Goal: Task Accomplishment & Management: Manage account settings

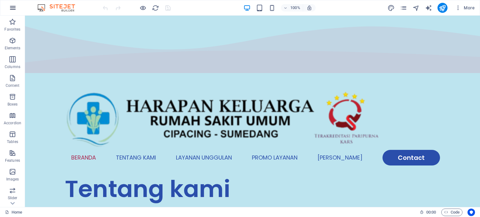
click at [15, 9] on icon "button" at bounding box center [12, 7] width 7 height 7
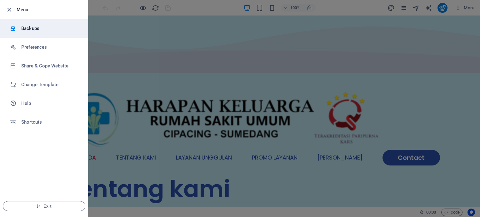
click at [24, 29] on h6 "Backups" at bounding box center [50, 28] width 58 height 7
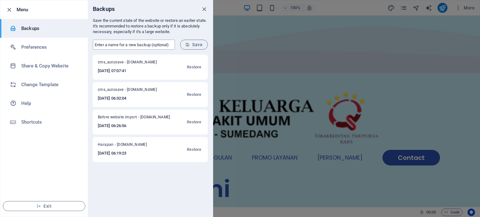
click at [122, 45] on input "text" at bounding box center [134, 45] width 82 height 10
click at [120, 43] on input "text" at bounding box center [134, 45] width 82 height 10
type input "update terajhor"
click at [204, 9] on icon "close" at bounding box center [204, 9] width 7 height 7
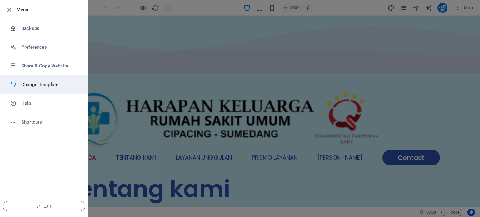
click at [54, 86] on h6 "Change Template" at bounding box center [50, 84] width 58 height 7
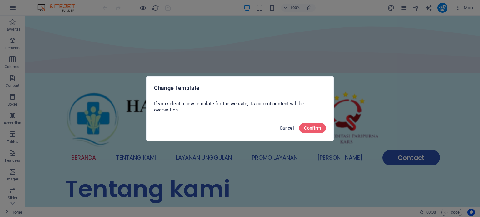
click at [285, 131] on button "Cancel" at bounding box center [286, 128] width 19 height 10
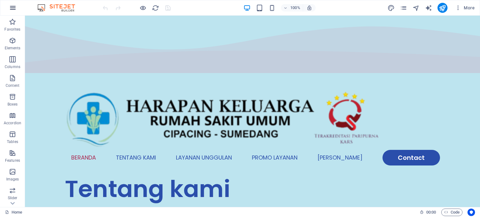
click at [15, 10] on icon "button" at bounding box center [12, 7] width 7 height 7
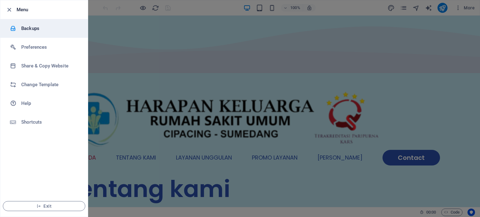
click at [28, 26] on h6 "Backups" at bounding box center [50, 28] width 58 height 7
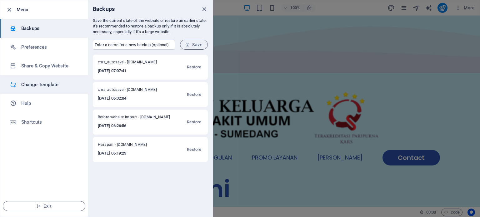
click at [33, 83] on h6 "Change Template" at bounding box center [50, 84] width 58 height 7
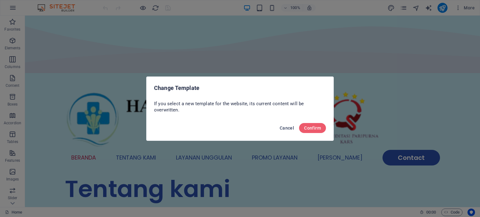
click at [284, 127] on span "Cancel" at bounding box center [287, 128] width 14 height 5
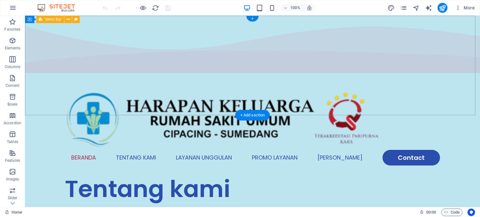
click at [459, 75] on div "Menu Beranda Tentang Kami Layanan Unggulan Promo Layanan Mitra Kami Contact" at bounding box center [252, 125] width 455 height 100
click at [150, 85] on figure at bounding box center [252, 117] width 375 height 65
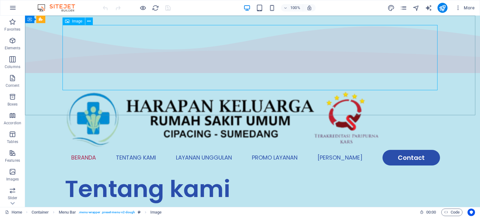
click at [69, 24] on icon at bounding box center [67, 20] width 4 height 7
click at [72, 22] on div "Image" at bounding box center [73, 20] width 22 height 7
click at [90, 22] on icon at bounding box center [88, 21] width 3 height 7
click at [149, 85] on figure at bounding box center [252, 117] width 375 height 65
click at [76, 21] on span "Image" at bounding box center [77, 21] width 10 height 4
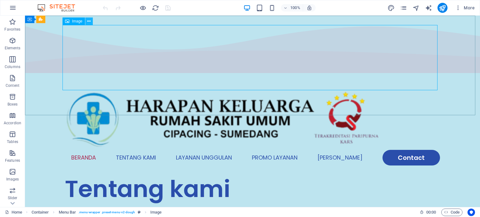
click at [92, 20] on button at bounding box center [88, 20] width 7 height 7
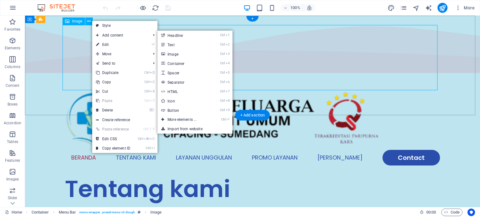
drag, startPoint x: 121, startPoint y: 55, endPoint x: 80, endPoint y: 42, distance: 43.0
click at [80, 85] on figure at bounding box center [252, 117] width 375 height 65
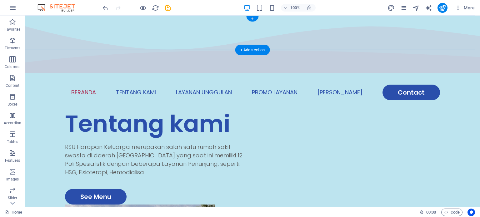
click at [255, 18] on div "+" at bounding box center [252, 19] width 12 height 6
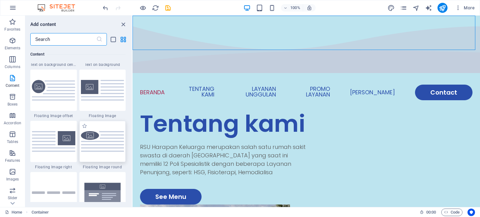
scroll to position [1405, 0]
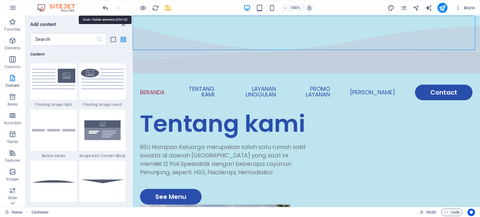
click at [105, 7] on icon "undo" at bounding box center [105, 7] width 7 height 7
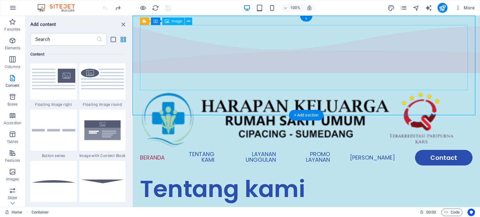
click at [218, 85] on figure at bounding box center [306, 117] width 332 height 65
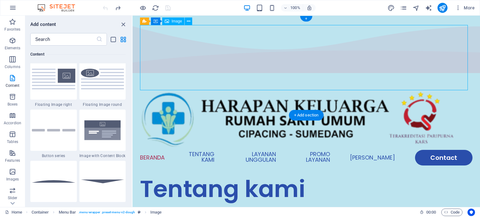
click at [218, 85] on figure at bounding box center [306, 117] width 332 height 65
select select "px"
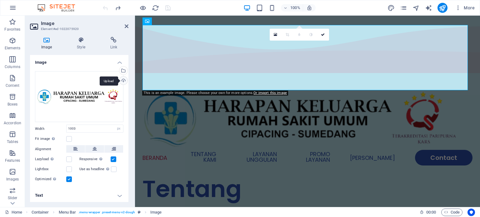
click at [124, 79] on div "Upload" at bounding box center [122, 81] width 9 height 9
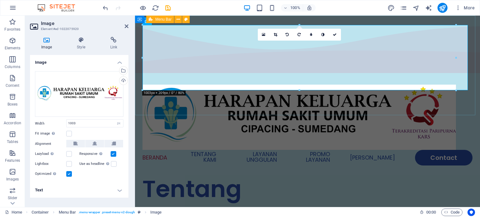
click at [374, 112] on div "Menu Beranda Tentang Kami Layanan Unggulan Promo Layanan Mitra Kami Contact" at bounding box center [307, 125] width 345 height 100
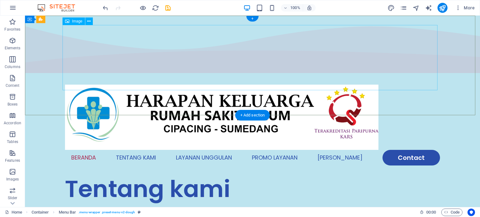
click at [279, 85] on figure at bounding box center [252, 117] width 375 height 65
click at [112, 85] on figure at bounding box center [252, 117] width 375 height 65
select select "px"
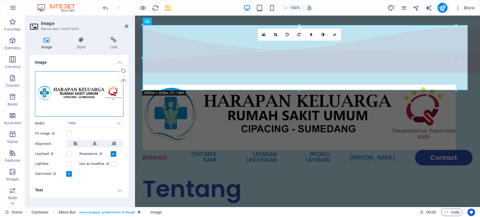
click at [107, 101] on div "Drag files here, click to choose files or select files from Files or our free s…" at bounding box center [79, 94] width 88 height 46
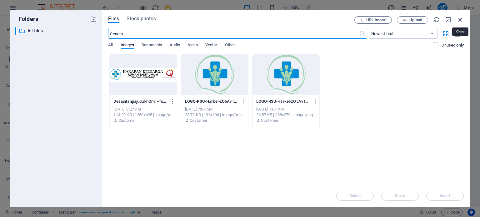
click at [461, 17] on icon "button" at bounding box center [460, 19] width 7 height 7
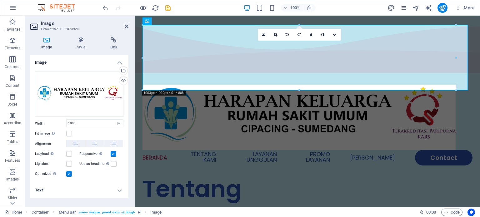
click at [119, 190] on h4 "Text" at bounding box center [79, 190] width 98 height 15
click at [82, 46] on h4 "Style" at bounding box center [82, 43] width 33 height 13
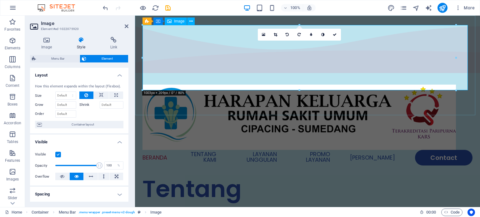
click at [196, 85] on figure at bounding box center [307, 117] width 330 height 65
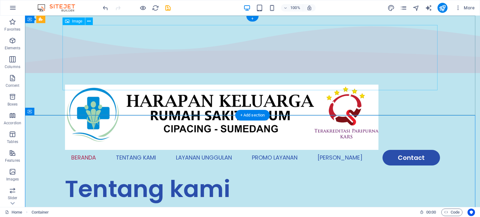
click at [248, 85] on figure at bounding box center [252, 117] width 375 height 65
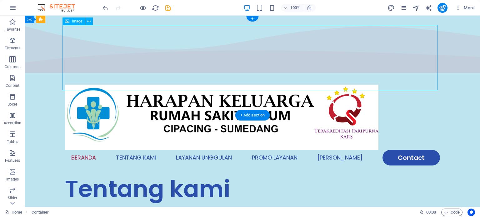
click at [248, 85] on figure at bounding box center [252, 117] width 375 height 65
select select "px"
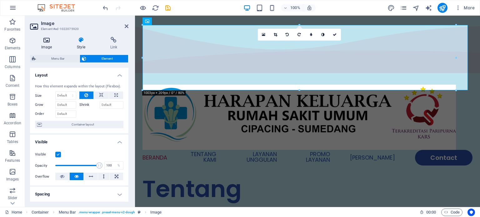
drag, startPoint x: 36, startPoint y: 38, endPoint x: 42, endPoint y: 39, distance: 6.4
click at [37, 38] on icon at bounding box center [46, 40] width 33 height 6
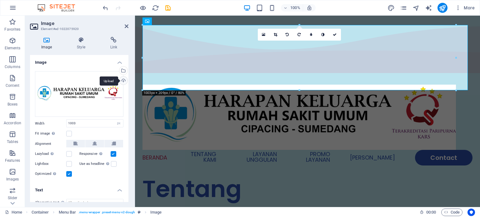
click at [122, 80] on div "Upload" at bounding box center [122, 81] width 9 height 9
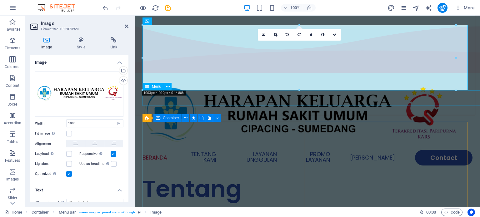
click at [375, 150] on nav "Beranda Tentang Kami Layanan Unggulan Promo Layanan Mitra Kami Contact" at bounding box center [307, 158] width 330 height 16
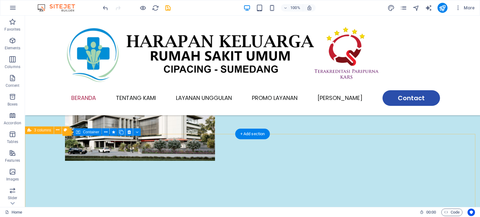
scroll to position [62, 0]
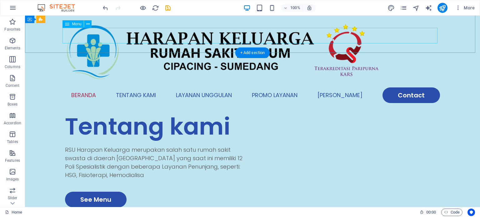
click at [155, 87] on nav "Beranda Tentang Kami Layanan Unggulan Promo Layanan Mitra Kami Contact" at bounding box center [252, 95] width 375 height 16
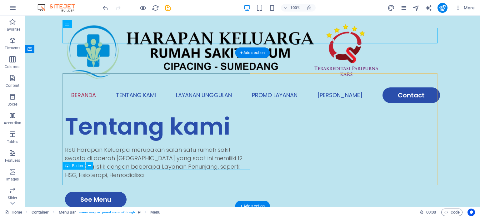
click at [80, 192] on div "See Menu" at bounding box center [158, 200] width 187 height 16
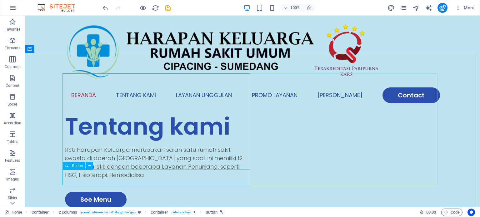
click at [76, 167] on span "Button" at bounding box center [77, 166] width 11 height 4
click at [91, 165] on icon at bounding box center [89, 166] width 3 height 7
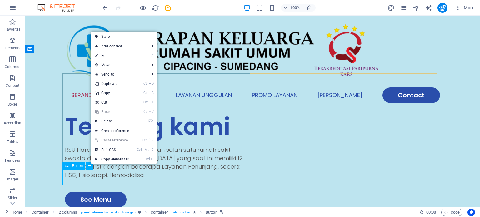
click at [72, 165] on span "Button" at bounding box center [77, 166] width 11 height 4
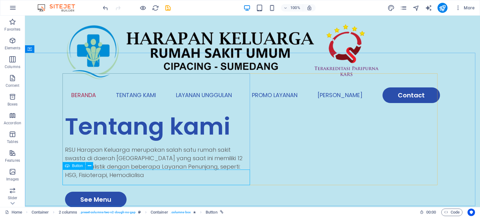
click at [72, 165] on span "Button" at bounding box center [77, 166] width 11 height 4
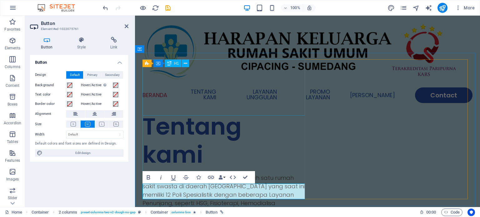
click at [250, 112] on div "Tentang kami" at bounding box center [224, 140] width 165 height 56
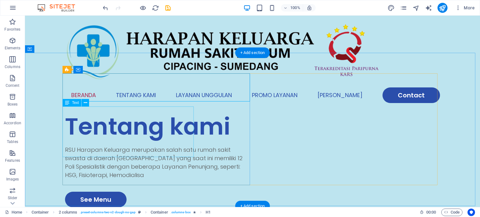
click at [155, 146] on div "RSU Harapan Keluarga merupakan salah satu rumah sakit swasta di daerah [GEOGRAP…" at bounding box center [158, 163] width 187 height 34
click at [149, 146] on div "RSU Harapan Keluarga merupakan salah satu rumah sakit swasta di daerah [GEOGRAP…" at bounding box center [158, 163] width 187 height 34
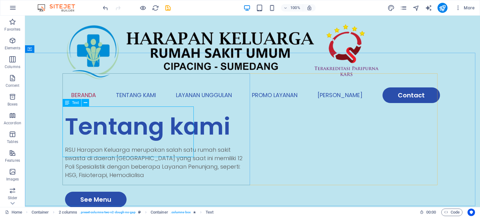
click at [77, 104] on span "Text" at bounding box center [75, 103] width 7 height 4
click at [76, 102] on span "Text" at bounding box center [75, 103] width 7 height 4
click at [82, 101] on button at bounding box center [85, 102] width 7 height 7
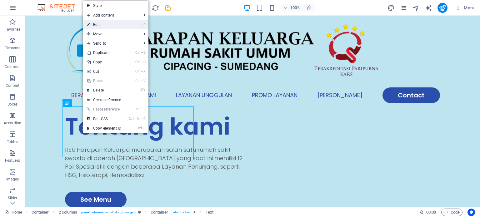
click at [118, 22] on link "⏎ Edit" at bounding box center [104, 24] width 42 height 9
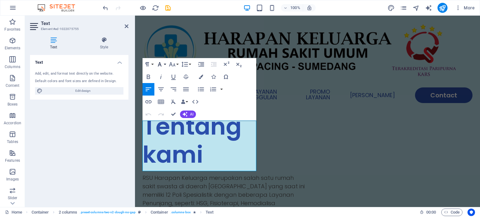
click at [160, 64] on icon "button" at bounding box center [160, 64] width 4 height 4
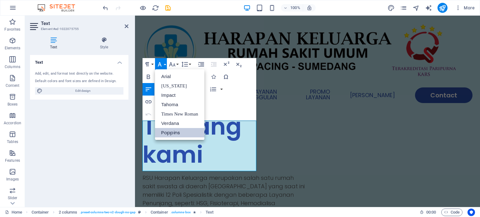
scroll to position [0, 0]
click at [174, 63] on icon "button" at bounding box center [171, 64] width 7 height 7
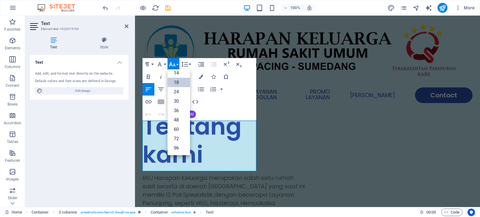
scroll to position [50, 0]
click at [174, 90] on link "24" at bounding box center [178, 91] width 22 height 9
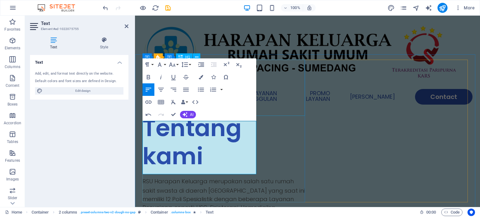
click at [304, 114] on div "Tentang kami" at bounding box center [224, 142] width 165 height 56
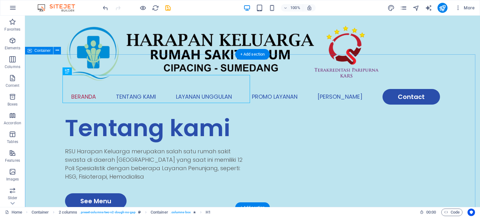
click at [322, 114] on div "Tentang kami RSU Harapan Keluarga merupakan salah satu rumah sakit swasta di da…" at bounding box center [252, 203] width 455 height 179
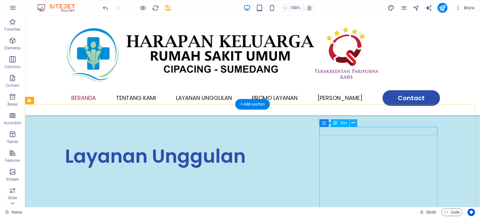
scroll to position [217, 0]
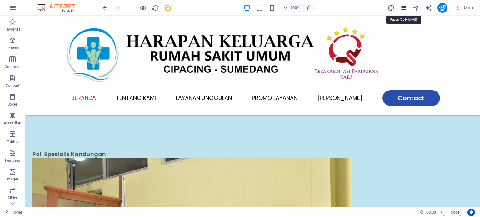
click at [405, 7] on icon "pages" at bounding box center [403, 7] width 7 height 7
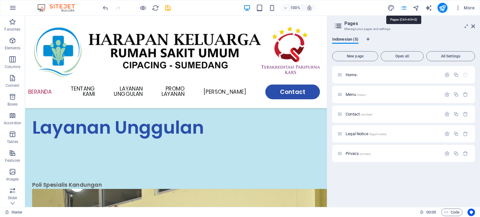
scroll to position [225, 0]
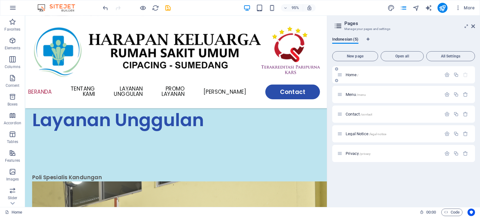
click at [344, 73] on div "Home /" at bounding box center [392, 75] width 97 height 4
click at [361, 91] on div "Menu /menu" at bounding box center [389, 94] width 104 height 7
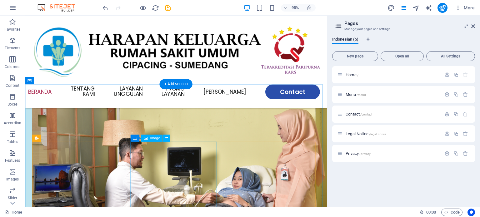
scroll to position [475, 0]
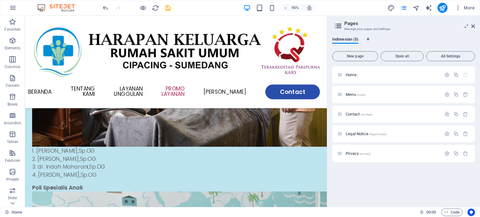
click at [339, 26] on icon at bounding box center [337, 26] width 9 height 9
click at [474, 24] on icon at bounding box center [473, 26] width 4 height 5
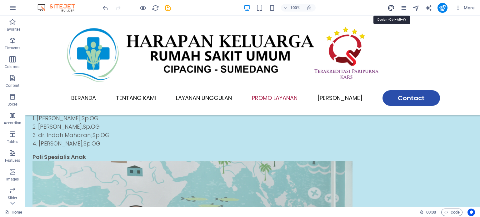
click at [394, 7] on icon "design" at bounding box center [390, 7] width 7 height 7
select select "px"
select select "300"
select select "px"
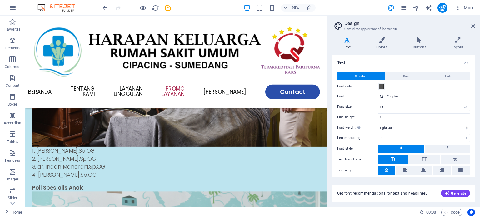
click at [474, 23] on h2 "Design" at bounding box center [409, 24] width 131 height 6
click at [471, 25] on icon at bounding box center [473, 26] width 4 height 5
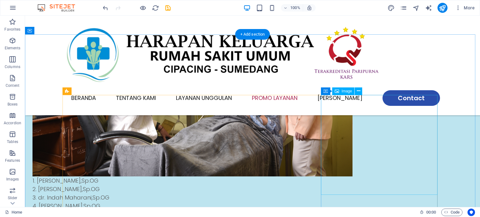
scroll to position [381, 0]
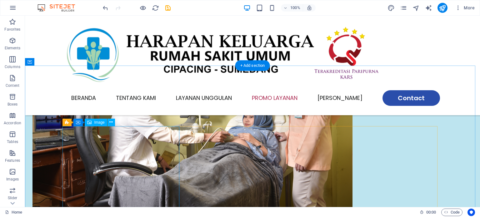
select select "px"
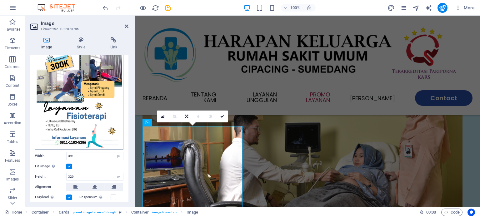
scroll to position [62, 0]
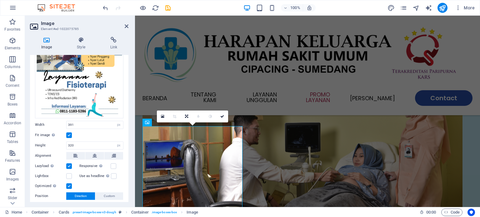
click at [70, 133] on label at bounding box center [69, 135] width 6 height 6
click at [0, 0] on input "Fit image Automatically fit image to a fixed width and height" at bounding box center [0, 0] width 0 height 0
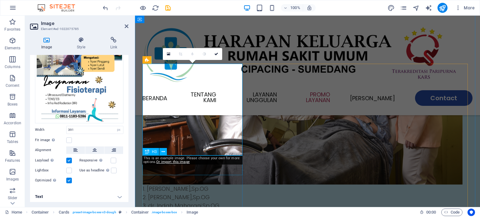
scroll to position [401, 0]
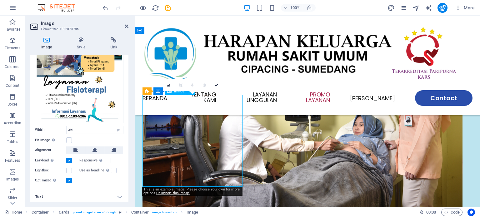
drag, startPoint x: 206, startPoint y: 164, endPoint x: 204, endPoint y: 155, distance: 9.6
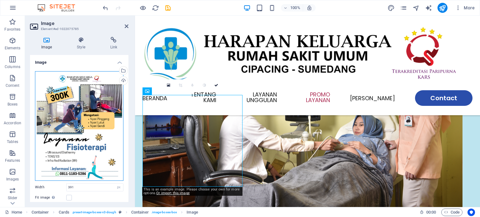
click at [96, 106] on div "Drag files here, click to choose files or select files from Files or our free s…" at bounding box center [79, 126] width 88 height 110
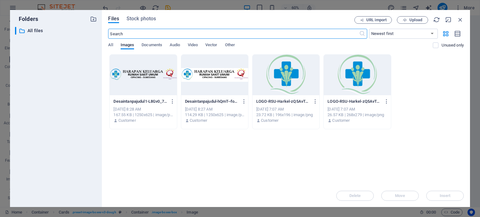
click at [464, 17] on div "Files Stock photos URL import Upload ​ Newest first Oldest first Name (A-Z) Nam…" at bounding box center [286, 108] width 368 height 197
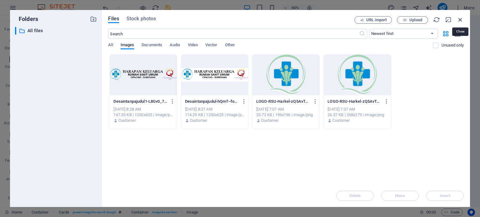
click at [459, 18] on icon "button" at bounding box center [460, 19] width 7 height 7
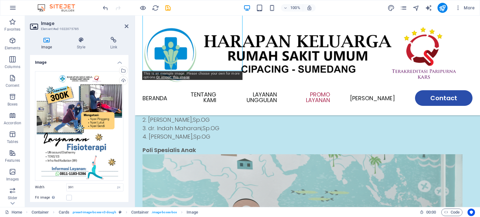
scroll to position [523, 0]
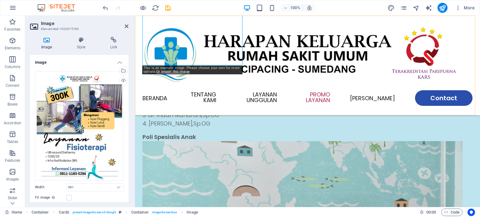
click at [124, 26] on h2 "Image" at bounding box center [84, 24] width 87 height 6
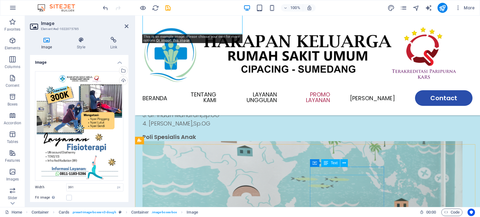
scroll to position [585, 0]
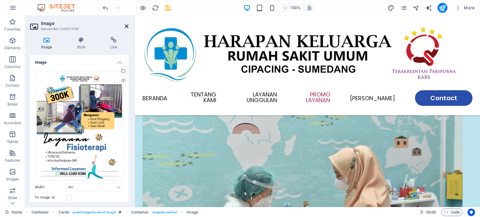
click at [127, 26] on icon at bounding box center [127, 26] width 4 height 5
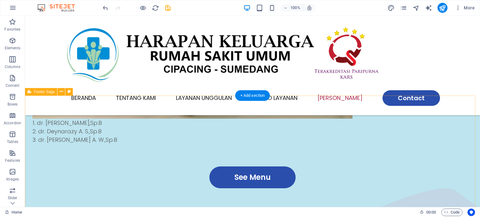
scroll to position [960, 0]
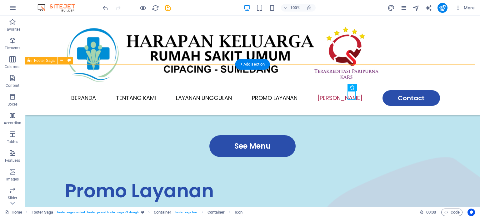
scroll to position [1054, 0]
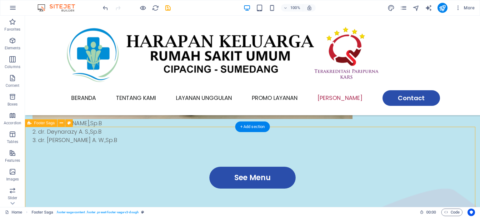
scroll to position [929, 0]
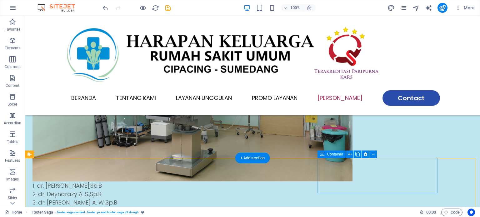
click at [325, 155] on div "Container" at bounding box center [331, 154] width 28 height 7
click at [366, 154] on icon at bounding box center [365, 154] width 3 height 7
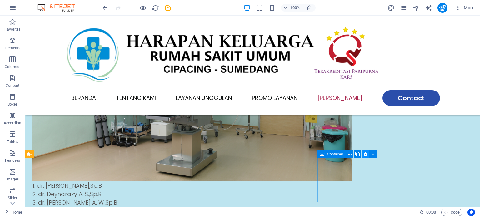
click at [365, 156] on icon at bounding box center [365, 154] width 3 height 7
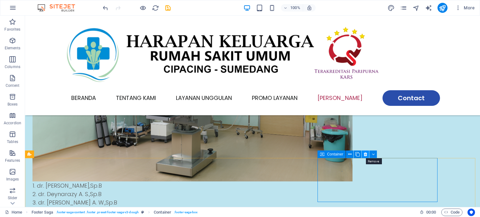
click at [365, 154] on icon at bounding box center [365, 154] width 3 height 7
click at [364, 154] on icon at bounding box center [365, 154] width 3 height 7
click at [375, 154] on button at bounding box center [372, 154] width 7 height 7
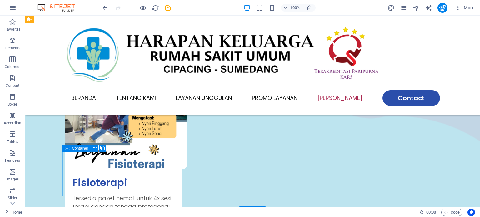
scroll to position [1121, 0]
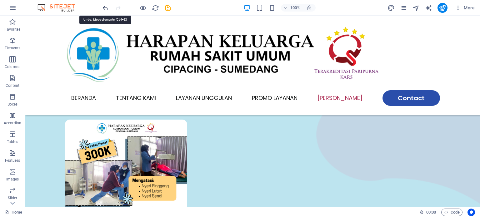
click at [103, 7] on icon "undo" at bounding box center [105, 7] width 7 height 7
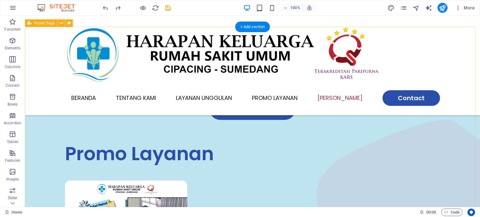
scroll to position [935, 0]
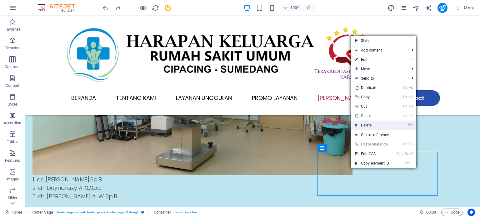
click at [366, 125] on link "⌦ Delete" at bounding box center [372, 125] width 42 height 9
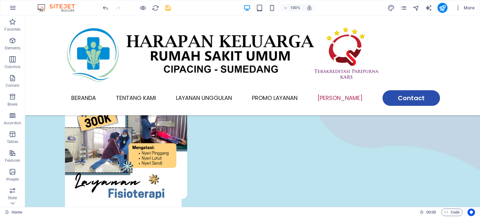
scroll to position [1122, 0]
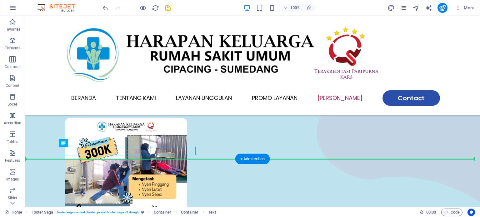
drag, startPoint x: 90, startPoint y: 153, endPoint x: 90, endPoint y: 140, distance: 13.4
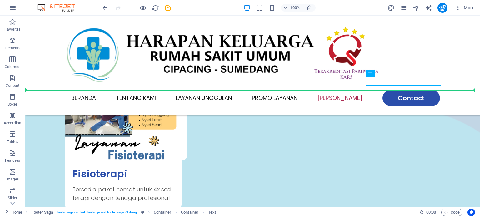
drag, startPoint x: 396, startPoint y: 181, endPoint x: 399, endPoint y: 113, distance: 67.8
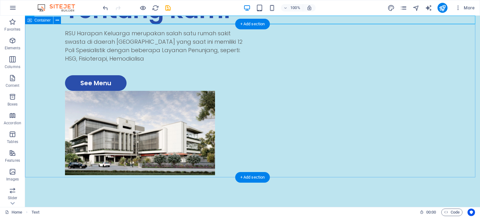
scroll to position [0, 0]
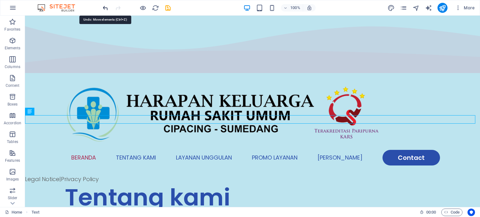
click at [107, 7] on icon "undo" at bounding box center [105, 7] width 7 height 7
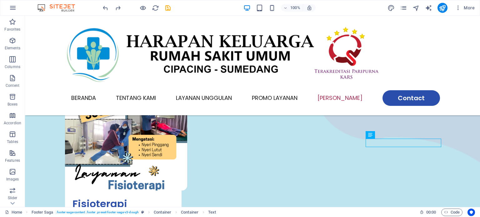
scroll to position [1100, 0]
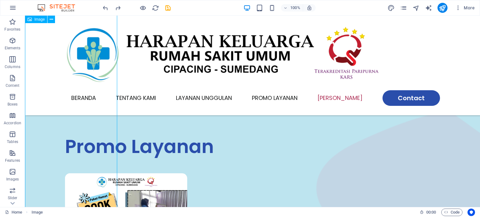
select select "px"
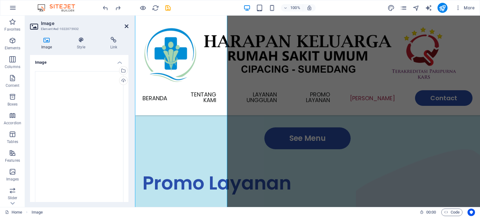
click at [125, 25] on icon at bounding box center [127, 26] width 4 height 5
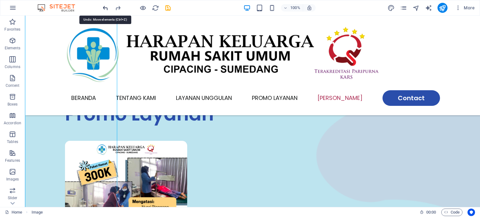
click at [103, 9] on icon "undo" at bounding box center [105, 7] width 7 height 7
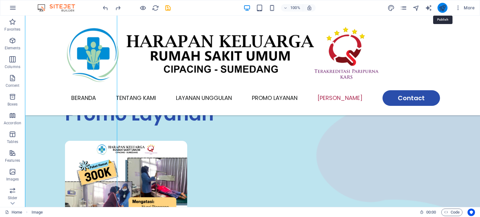
click at [443, 5] on icon "publish" at bounding box center [442, 7] width 7 height 7
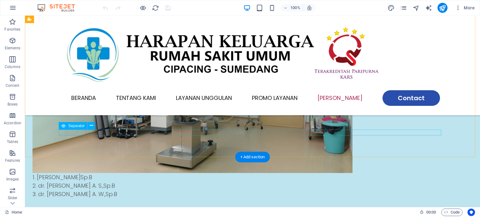
scroll to position [1125, 0]
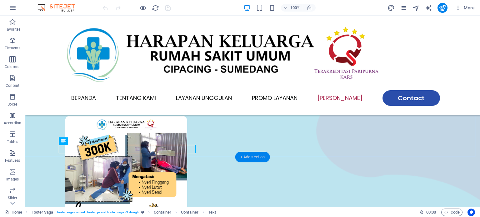
click at [246, 156] on div "+ Add section" at bounding box center [252, 157] width 35 height 11
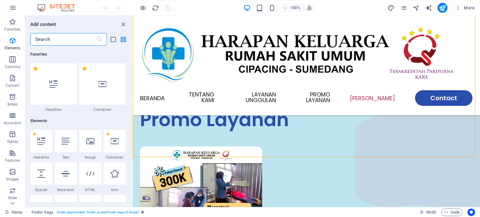
scroll to position [1093, 0]
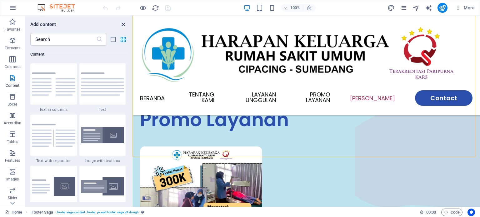
click at [125, 23] on icon "close panel" at bounding box center [123, 24] width 7 height 7
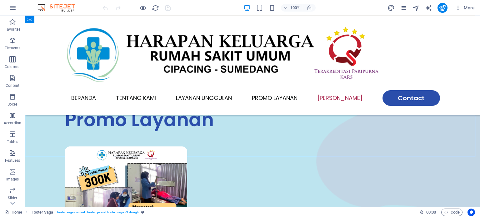
scroll to position [1125, 0]
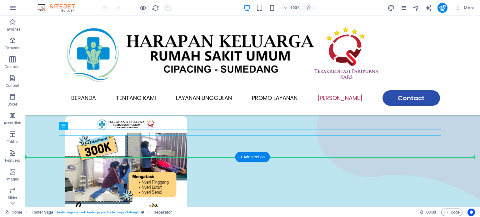
drag, startPoint x: 170, startPoint y: 132, endPoint x: 170, endPoint y: 128, distance: 3.4
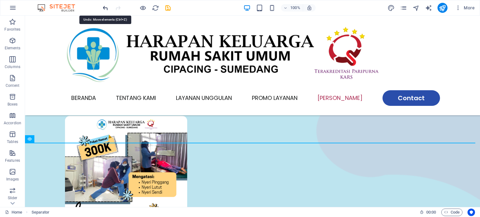
click at [103, 5] on icon "undo" at bounding box center [105, 7] width 7 height 7
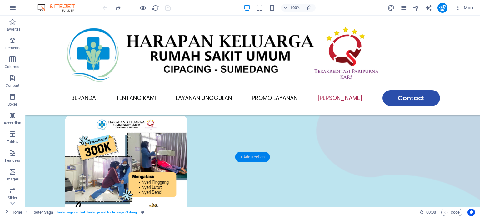
drag, startPoint x: 253, startPoint y: 157, endPoint x: 120, endPoint y: 142, distance: 134.0
click at [253, 157] on div "+ Add section" at bounding box center [252, 157] width 35 height 11
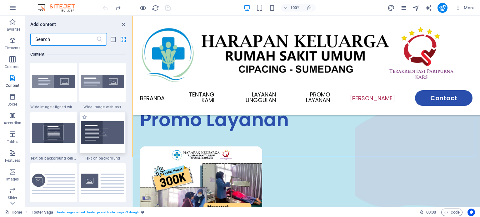
scroll to position [1281, 0]
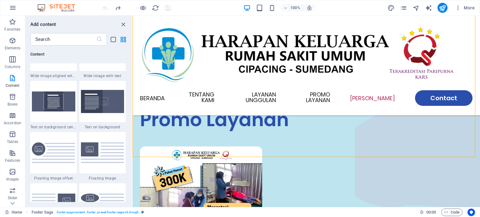
click at [122, 23] on icon "close panel" at bounding box center [123, 24] width 7 height 7
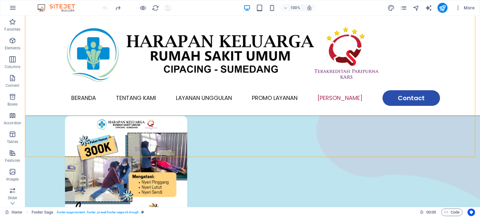
drag, startPoint x: 256, startPoint y: 196, endPoint x: 259, endPoint y: 185, distance: 11.4
drag, startPoint x: 259, startPoint y: 185, endPoint x: 244, endPoint y: 177, distance: 16.6
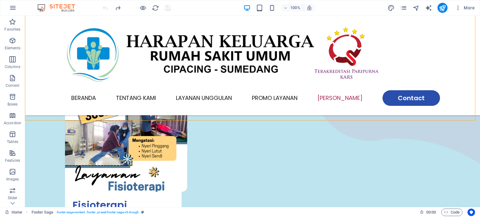
scroll to position [1130, 0]
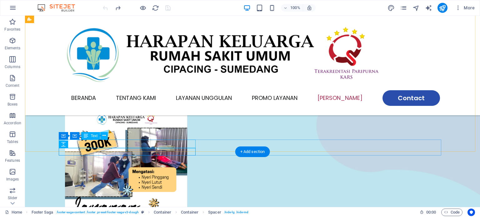
drag, startPoint x: 157, startPoint y: 143, endPoint x: 157, endPoint y: 139, distance: 4.1
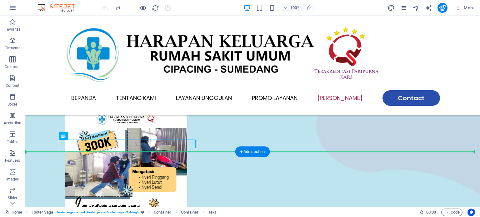
drag, startPoint x: 159, startPoint y: 143, endPoint x: 326, endPoint y: 120, distance: 168.5
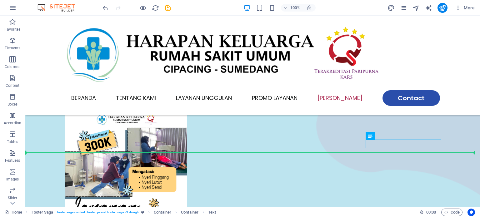
drag, startPoint x: 390, startPoint y: 142, endPoint x: 390, endPoint y: 151, distance: 8.8
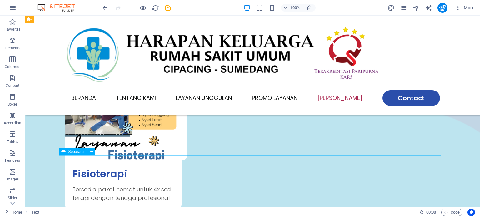
scroll to position [1098, 0]
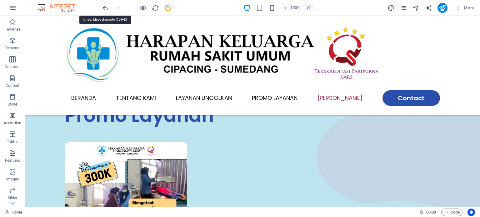
click at [105, 6] on icon "undo" at bounding box center [105, 7] width 7 height 7
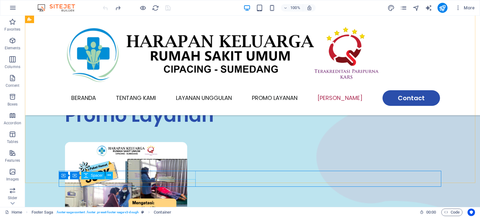
click at [106, 179] on div "Container Container Spacer" at bounding box center [88, 176] width 58 height 8
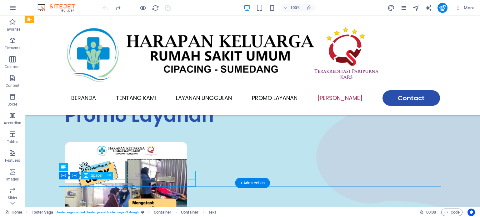
click at [110, 176] on icon at bounding box center [108, 175] width 3 height 7
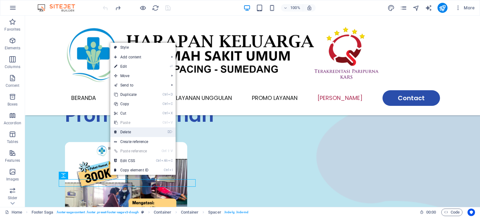
click at [132, 133] on link "⌦ Delete" at bounding box center [131, 131] width 42 height 9
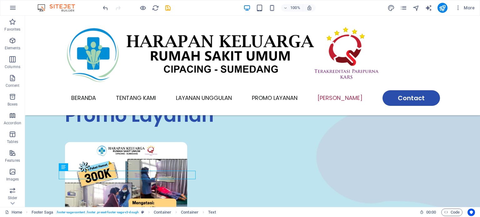
click at [106, 3] on div at bounding box center [137, 8] width 70 height 10
click at [104, 7] on icon "undo" at bounding box center [105, 7] width 7 height 7
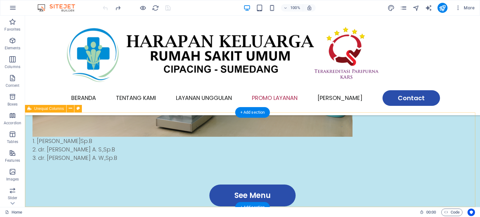
scroll to position [880, 0]
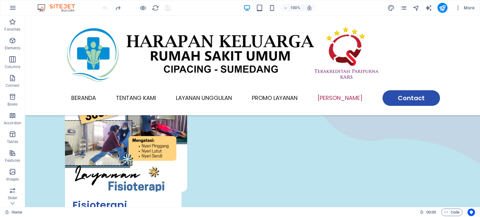
scroll to position [1130, 0]
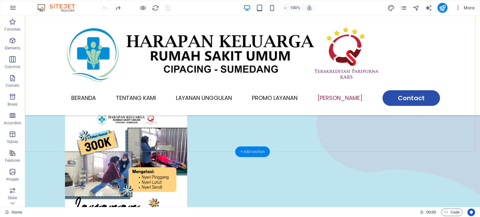
click at [242, 150] on div "+ Add section" at bounding box center [252, 152] width 35 height 11
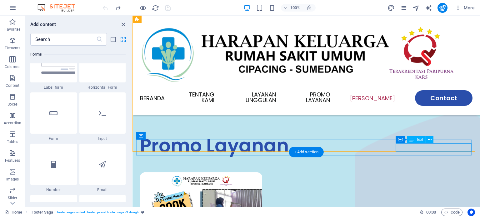
scroll to position [1099, 0]
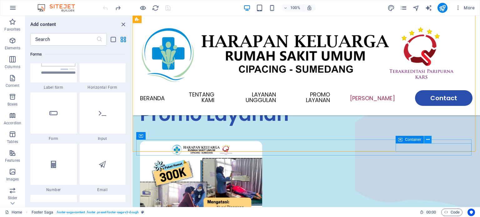
click at [427, 138] on icon at bounding box center [427, 140] width 3 height 7
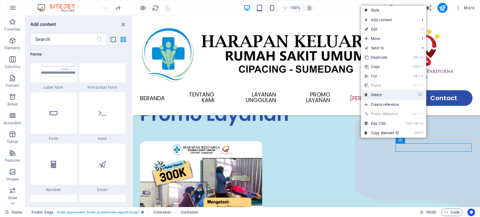
click at [378, 95] on link "⌦ Delete" at bounding box center [382, 94] width 42 height 9
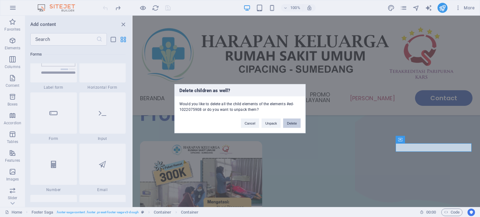
click at [291, 120] on button "Delete" at bounding box center [291, 122] width 17 height 9
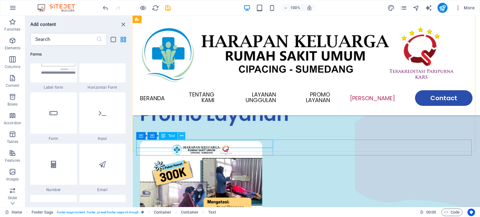
click at [181, 134] on icon at bounding box center [181, 136] width 3 height 7
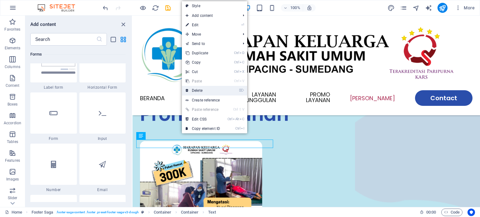
click at [207, 91] on link "⌦ Delete" at bounding box center [203, 90] width 42 height 9
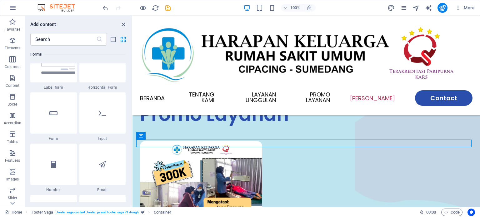
drag, startPoint x: 253, startPoint y: 144, endPoint x: 161, endPoint y: 142, distance: 92.5
click at [169, 134] on icon at bounding box center [168, 136] width 3 height 7
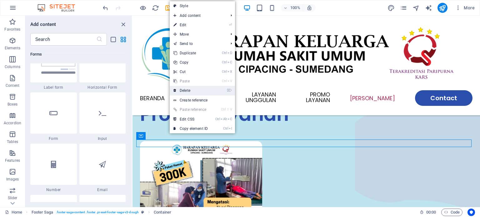
click at [189, 91] on link "⌦ Delete" at bounding box center [191, 90] width 42 height 9
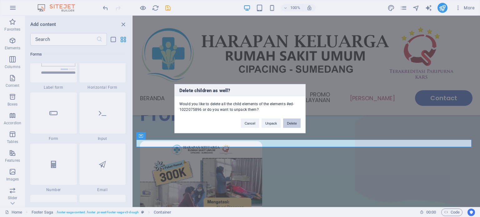
click at [290, 122] on button "Delete" at bounding box center [291, 122] width 17 height 9
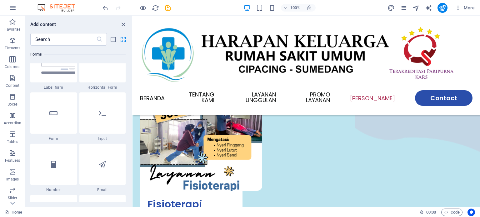
scroll to position [1068, 0]
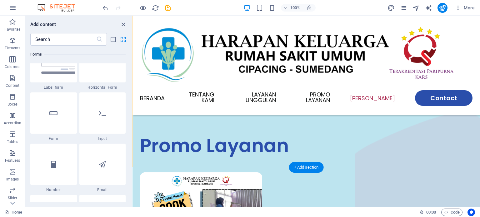
click at [309, 166] on div "+ Add section" at bounding box center [306, 167] width 35 height 11
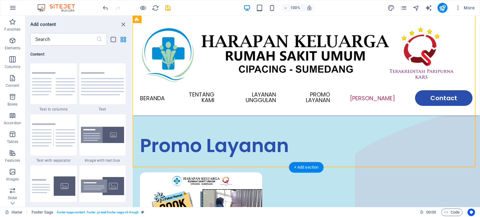
scroll to position [1093, 0]
drag, startPoint x: 317, startPoint y: 167, endPoint x: 256, endPoint y: 173, distance: 60.6
drag, startPoint x: 255, startPoint y: 173, endPoint x: 240, endPoint y: 175, distance: 15.1
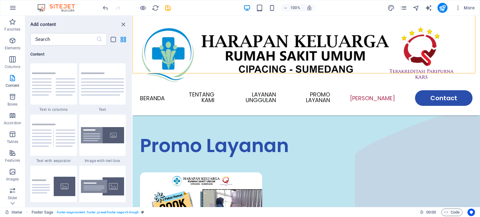
scroll to position [1162, 0]
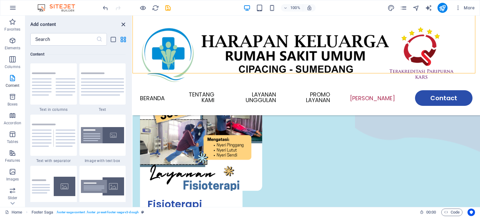
click at [126, 23] on icon "close panel" at bounding box center [123, 24] width 7 height 7
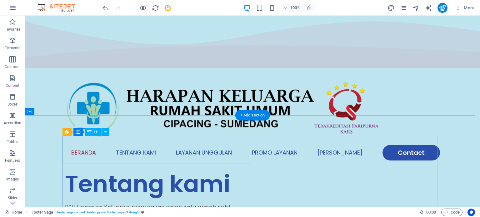
scroll to position [0, 0]
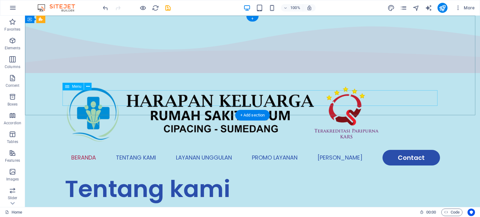
click at [92, 150] on nav "Beranda Tentang Kami Layanan Unggulan Promo Layanan Mitra Kami Contact" at bounding box center [252, 158] width 375 height 16
click at [130, 150] on nav "Beranda Tentang Kami Layanan Unggulan Promo Layanan Mitra Kami Contact" at bounding box center [252, 158] width 375 height 16
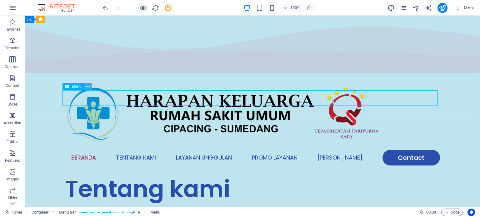
click at [86, 85] on icon at bounding box center [87, 86] width 3 height 7
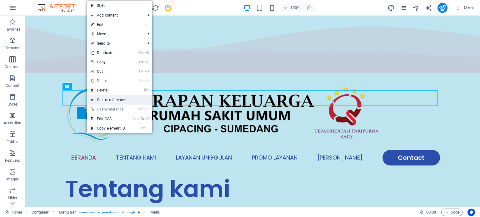
click at [103, 98] on link "Create reference" at bounding box center [119, 99] width 65 height 9
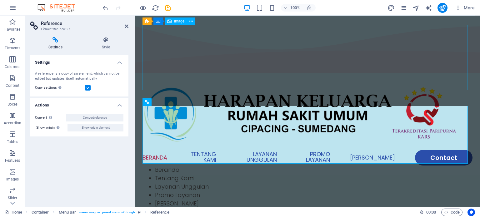
click at [144, 85] on figure at bounding box center [307, 117] width 330 height 65
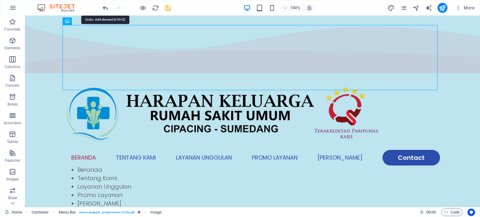
click at [107, 6] on icon "undo" at bounding box center [105, 7] width 7 height 7
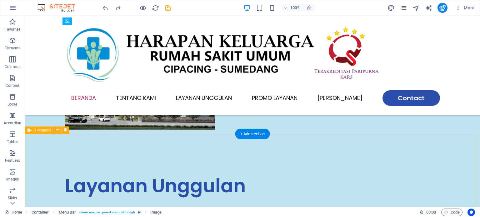
scroll to position [156, 0]
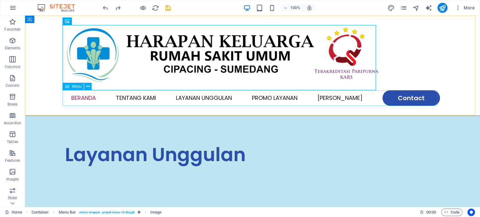
click at [210, 100] on nav "Beranda Tentang Kami Layanan Unggulan Promo Layanan Mitra Kami Contact" at bounding box center [252, 98] width 375 height 16
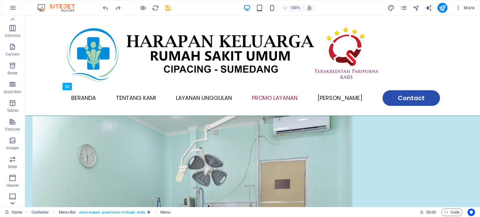
scroll to position [89, 0]
click at [11, 194] on icon "button" at bounding box center [12, 194] width 7 height 7
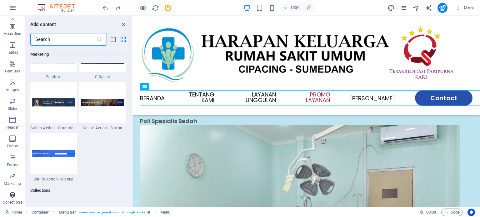
scroll to position [5719, 0]
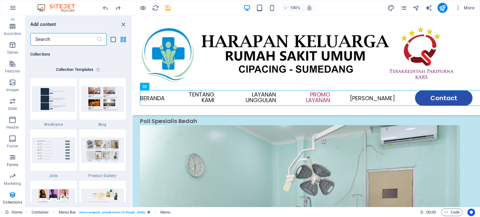
click at [12, 163] on p "Forms" at bounding box center [12, 164] width 11 height 5
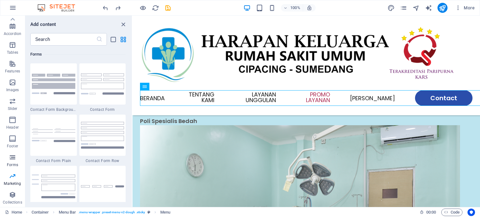
scroll to position [4561, 0]
click at [14, 142] on icon "button" at bounding box center [12, 138] width 7 height 7
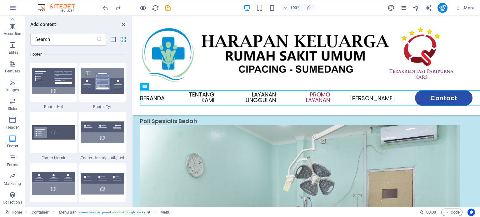
scroll to position [4136, 0]
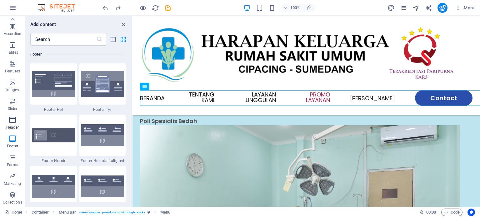
click at [12, 117] on icon "button" at bounding box center [12, 119] width 7 height 7
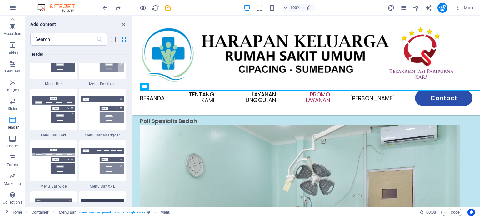
scroll to position [3762, 0]
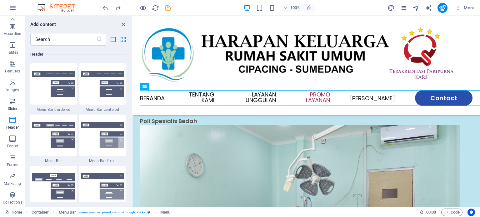
click at [12, 107] on p "Slider" at bounding box center [13, 108] width 10 height 5
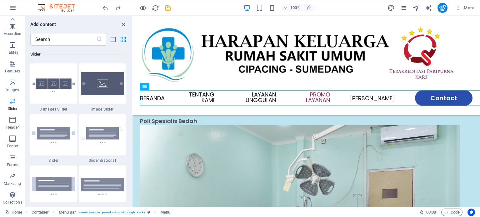
scroll to position [3542, 0]
click at [14, 87] on p "Images" at bounding box center [12, 89] width 13 height 5
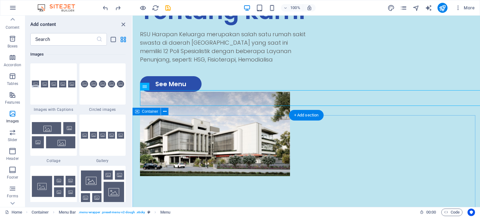
scroll to position [0, 0]
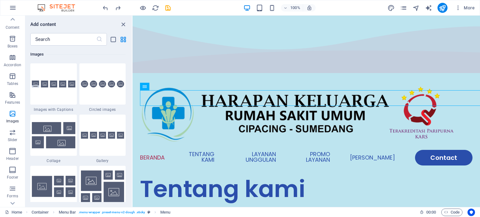
click at [123, 20] on div "Add content ​ Favorites 1 Star Headline 1 Star Container Elements 1 Star Headli…" at bounding box center [78, 111] width 107 height 191
click at [123, 25] on icon "close panel" at bounding box center [123, 24] width 7 height 7
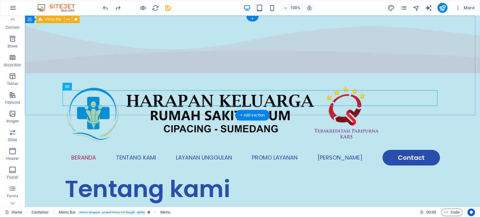
click at [35, 75] on div "Menu Beranda Tentang Kami Layanan Unggulan Promo Layanan Mitra Kami Contact" at bounding box center [252, 125] width 455 height 100
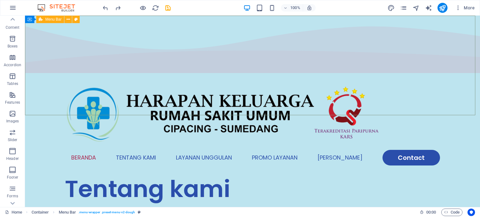
click at [50, 18] on span "Menu Bar" at bounding box center [53, 19] width 16 height 4
click at [54, 20] on span "Menu Bar" at bounding box center [53, 19] width 16 height 4
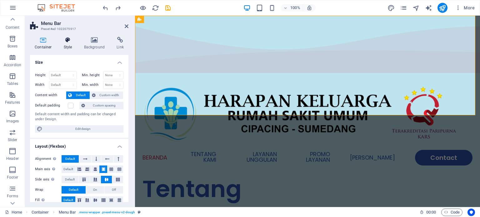
click at [69, 39] on icon at bounding box center [68, 40] width 18 height 6
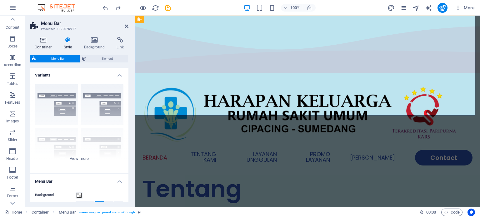
click at [42, 42] on icon at bounding box center [43, 40] width 27 height 6
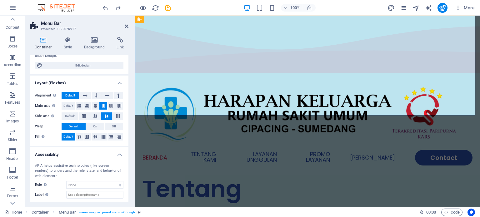
scroll to position [1, 0]
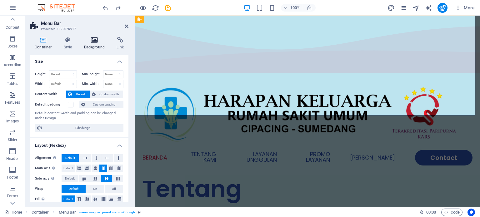
click at [95, 45] on h4 "Background" at bounding box center [95, 43] width 33 height 13
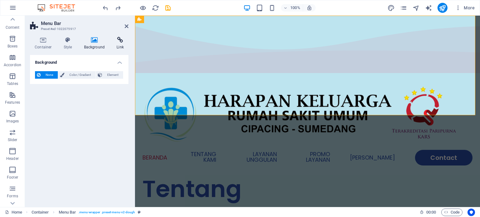
click at [119, 43] on h4 "Link" at bounding box center [120, 43] width 17 height 13
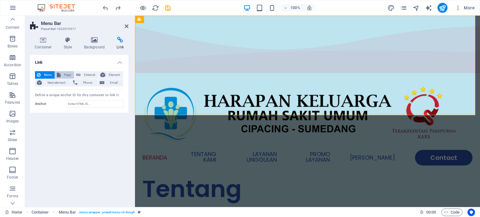
click at [67, 75] on span "Page" at bounding box center [67, 74] width 10 height 7
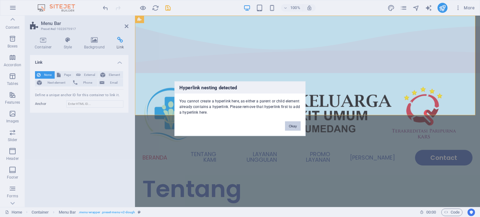
drag, startPoint x: 291, startPoint y: 126, endPoint x: 154, endPoint y: 110, distance: 137.1
click at [291, 126] on button "Okay" at bounding box center [293, 125] width 16 height 9
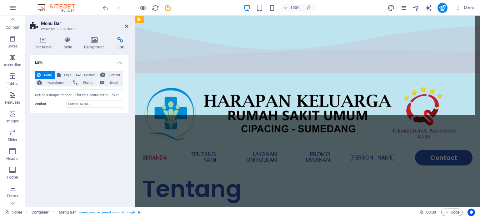
click at [32, 22] on icon at bounding box center [34, 26] width 9 height 9
click at [124, 25] on h2 "Menu Bar" at bounding box center [84, 24] width 87 height 6
click at [129, 24] on aside "Menu Bar Preset #ed-1022075917 Container Style Background Link Size Height Defa…" at bounding box center [80, 111] width 110 height 191
click at [126, 26] on icon at bounding box center [127, 26] width 4 height 5
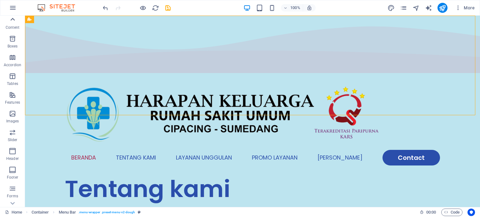
click at [14, 19] on icon at bounding box center [12, 19] width 9 height 9
click at [14, 8] on icon "button" at bounding box center [12, 7] width 7 height 7
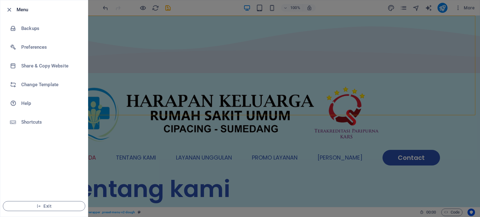
click at [111, 27] on div at bounding box center [240, 108] width 480 height 217
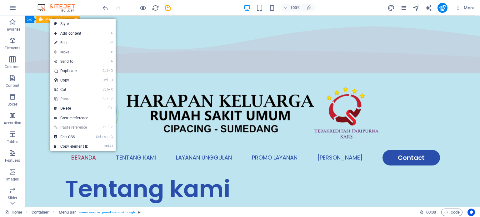
click at [50, 18] on span "Menu Bar" at bounding box center [53, 19] width 16 height 4
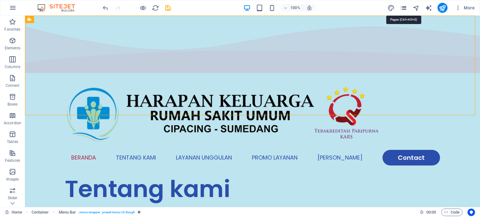
click at [405, 6] on icon "pages" at bounding box center [403, 7] width 7 height 7
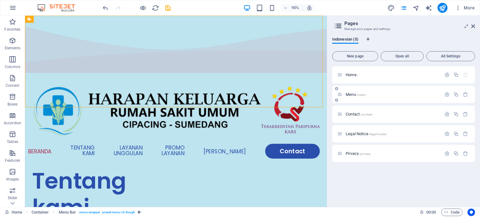
click at [347, 92] on div "Menu /menu" at bounding box center [389, 94] width 104 height 7
click at [341, 94] on icon at bounding box center [339, 94] width 5 height 5
click at [401, 54] on span "Open all" at bounding box center [401, 56] width 37 height 4
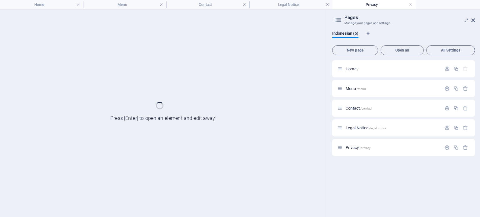
click at [145, 120] on div at bounding box center [163, 113] width 327 height 207
click at [475, 20] on aside "Pages Manage your pages and settings Indonesian (5) New page Open all All Setti…" at bounding box center [403, 113] width 153 height 207
click at [473, 18] on icon at bounding box center [473, 20] width 4 height 5
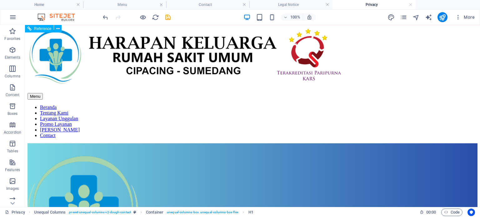
scroll to position [102, 0]
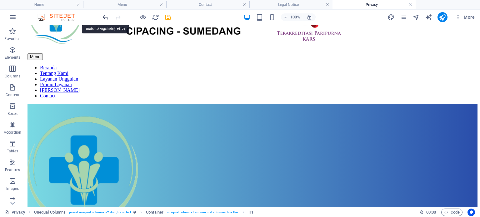
click at [103, 16] on icon "undo" at bounding box center [105, 17] width 7 height 7
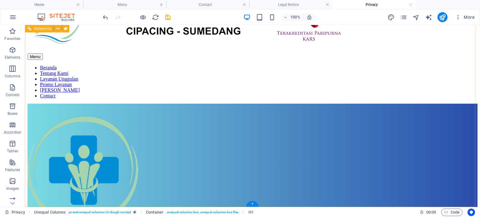
scroll to position [0, 0]
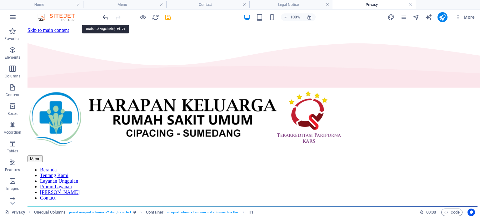
click at [106, 15] on icon "undo" at bounding box center [105, 17] width 7 height 7
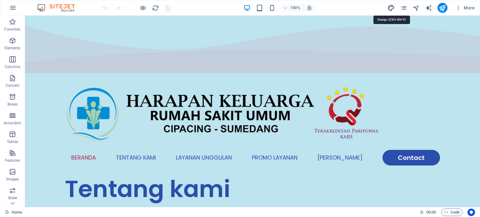
click at [388, 7] on icon "design" at bounding box center [390, 7] width 7 height 7
select select "px"
select select "300"
select select "px"
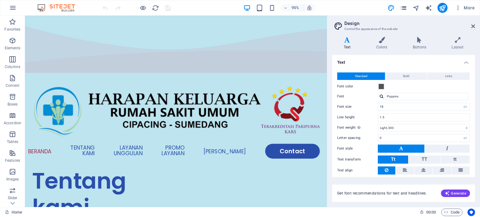
click at [402, 6] on icon "pages" at bounding box center [403, 7] width 7 height 7
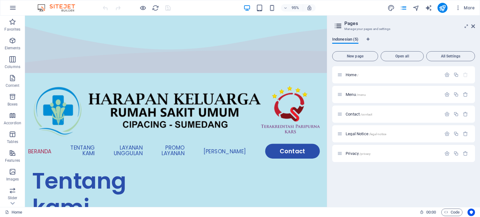
click at [352, 39] on span "Indonesian (5)" at bounding box center [345, 40] width 26 height 9
click at [473, 25] on icon at bounding box center [473, 26] width 4 height 5
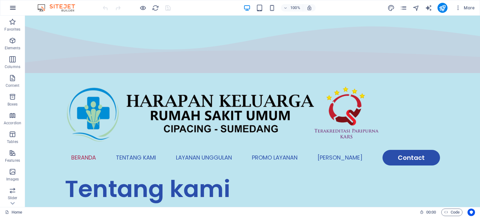
click at [14, 8] on icon "button" at bounding box center [12, 7] width 7 height 7
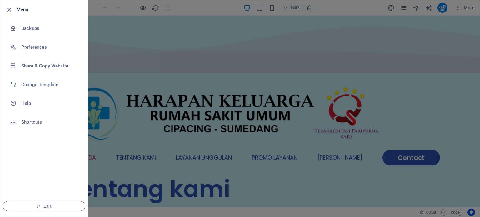
click at [5, 8] on li "Menu" at bounding box center [43, 9] width 87 height 19
click at [10, 8] on icon "button" at bounding box center [9, 9] width 7 height 7
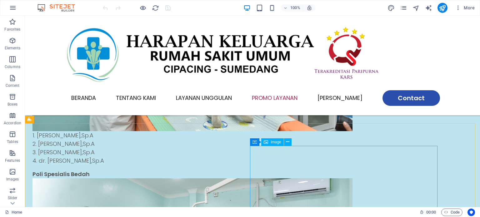
scroll to position [687, 0]
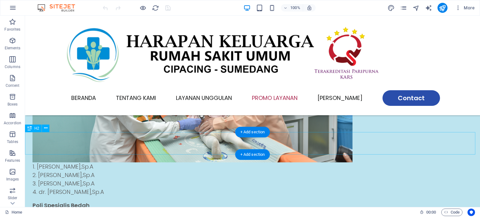
click at [32, 128] on div "H2" at bounding box center [33, 128] width 17 height 7
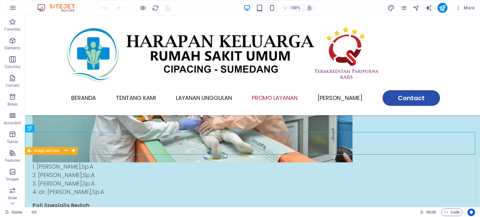
click at [31, 150] on icon at bounding box center [29, 150] width 4 height 7
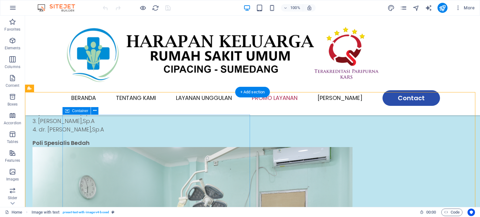
scroll to position [875, 0]
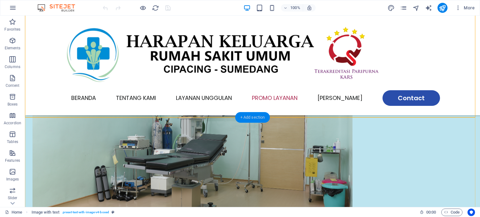
click at [259, 119] on div "+ Add section" at bounding box center [252, 117] width 35 height 11
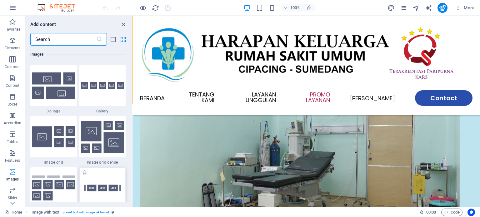
scroll to position [3342, 0]
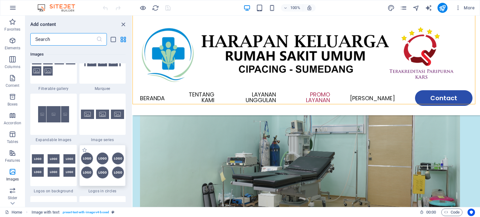
click at [101, 175] on img at bounding box center [102, 165] width 43 height 26
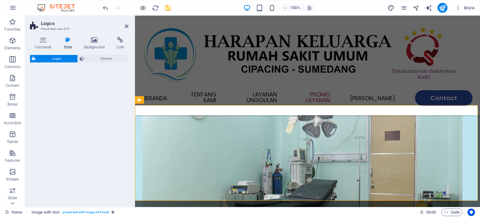
select select "rem"
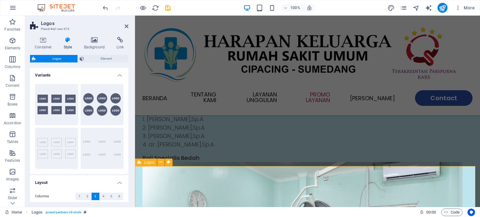
scroll to position [825, 0]
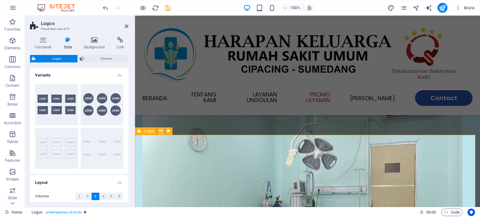
click at [157, 132] on button at bounding box center [160, 130] width 7 height 7
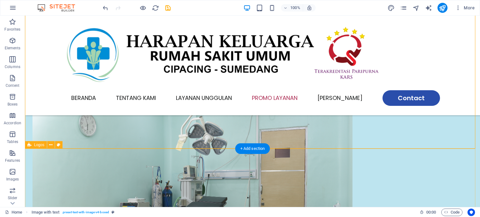
scroll to position [843, 0]
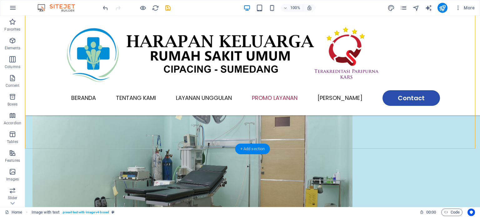
click at [239, 148] on div "+ Add section" at bounding box center [252, 149] width 35 height 11
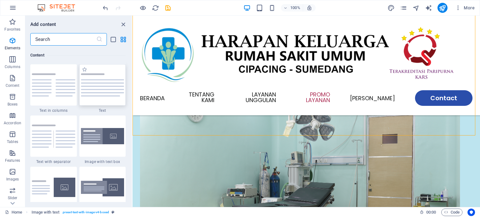
scroll to position [1093, 0]
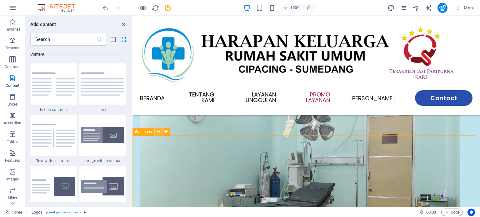
click at [157, 131] on icon at bounding box center [158, 131] width 3 height 7
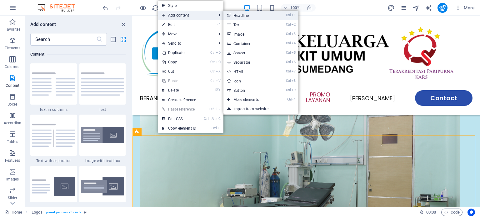
click at [238, 15] on link "Ctrl 1 Headline" at bounding box center [249, 15] width 52 height 9
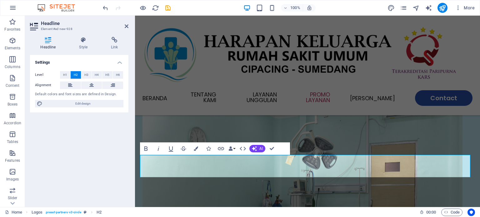
scroll to position [825, 0]
drag, startPoint x: 281, startPoint y: 166, endPoint x: 141, endPoint y: 155, distance: 139.8
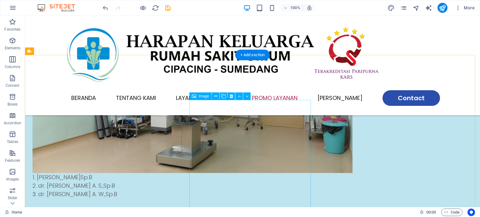
scroll to position [968, 0]
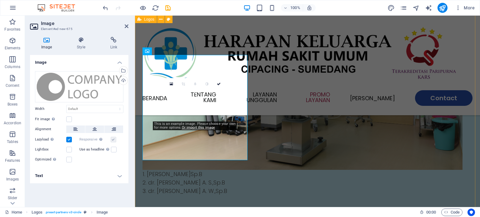
scroll to position [950, 0]
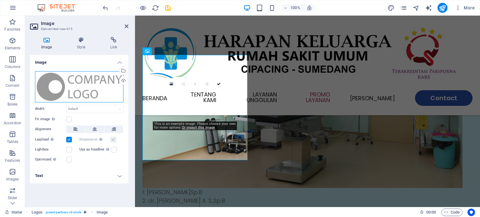
click at [55, 83] on div "Drag files here, click to choose files or select files from Files or our free s…" at bounding box center [79, 86] width 88 height 31
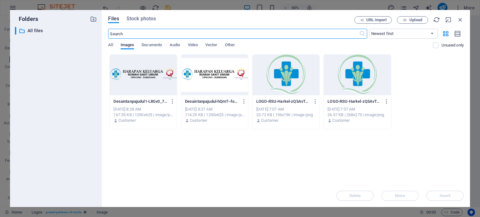
scroll to position [1055, 0]
click at [459, 20] on icon "button" at bounding box center [460, 19] width 7 height 7
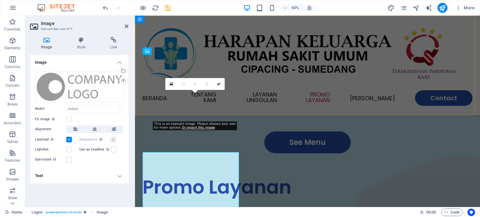
scroll to position [950, 0]
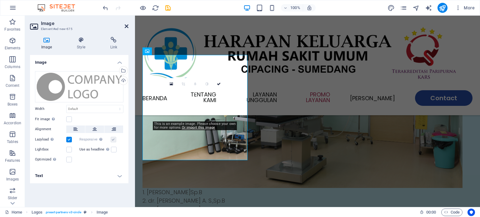
click at [127, 25] on icon at bounding box center [127, 26] width 4 height 5
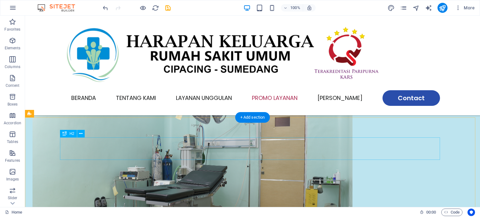
scroll to position [875, 0]
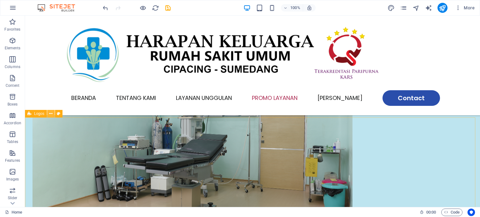
click at [49, 115] on button at bounding box center [50, 113] width 7 height 7
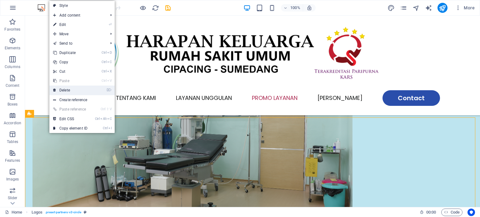
click at [63, 87] on link "⌦ Delete" at bounding box center [70, 90] width 42 height 9
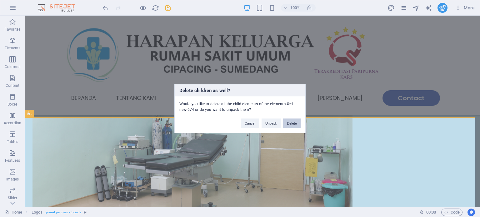
click at [288, 124] on button "Delete" at bounding box center [291, 122] width 17 height 9
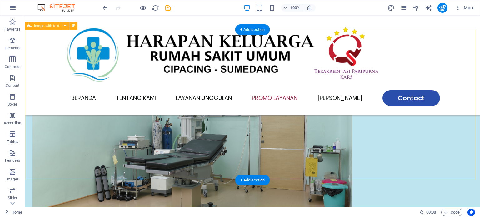
scroll to position [781, 0]
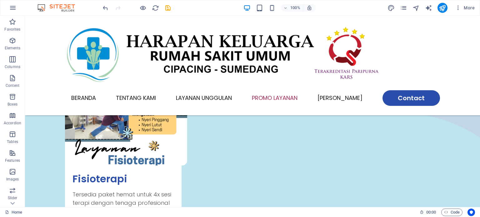
scroll to position [1125, 0]
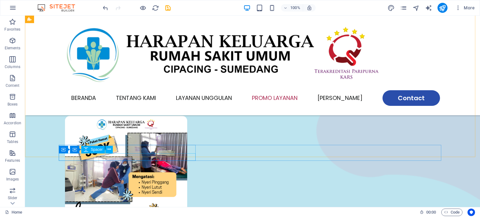
click at [88, 150] on icon at bounding box center [86, 149] width 4 height 7
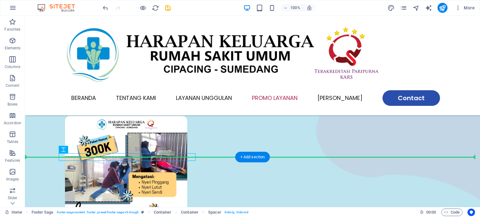
drag, startPoint x: 113, startPoint y: 166, endPoint x: 91, endPoint y: 137, distance: 35.9
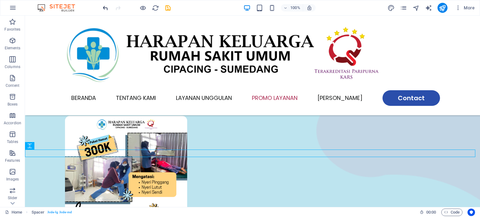
click at [102, 7] on icon "undo" at bounding box center [105, 7] width 7 height 7
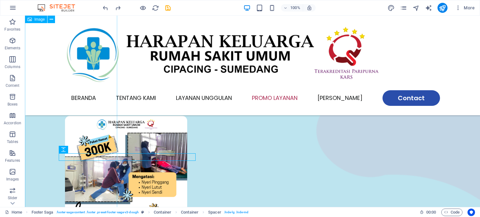
drag, startPoint x: 87, startPoint y: 166, endPoint x: 61, endPoint y: 161, distance: 26.4
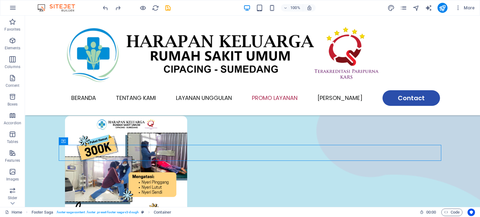
drag, startPoint x: 174, startPoint y: 157, endPoint x: 172, endPoint y: 164, distance: 7.3
click at [64, 128] on icon at bounding box center [63, 125] width 4 height 7
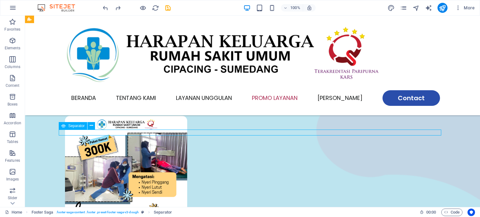
click at [81, 125] on span "Separator" at bounding box center [76, 126] width 17 height 4
click at [90, 127] on icon at bounding box center [91, 125] width 3 height 7
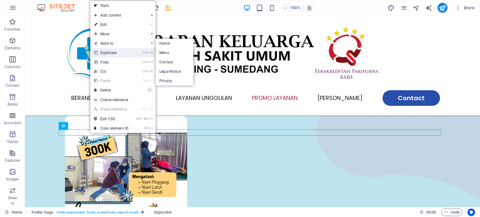
click at [122, 50] on link "Ctrl D Duplicate" at bounding box center [111, 52] width 42 height 9
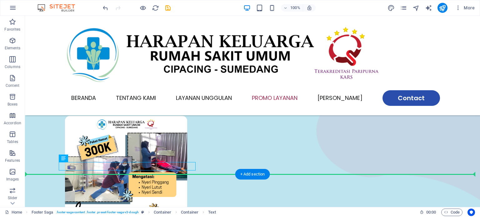
drag, startPoint x: 71, startPoint y: 167, endPoint x: 77, endPoint y: 140, distance: 27.9
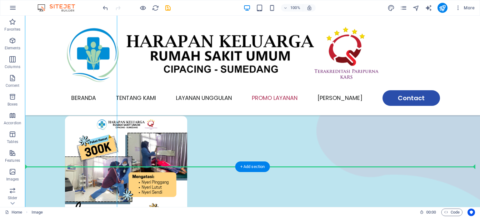
drag, startPoint x: 46, startPoint y: 171, endPoint x: 73, endPoint y: 145, distance: 38.2
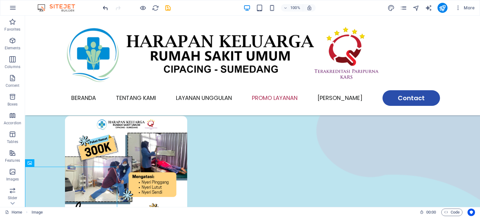
click at [105, 6] on icon "undo" at bounding box center [105, 7] width 7 height 7
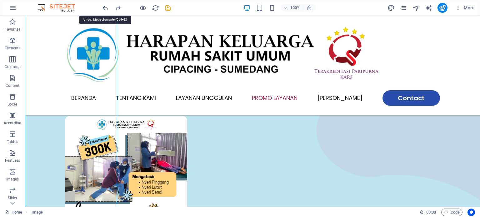
click at [105, 6] on icon "undo" at bounding box center [105, 7] width 7 height 7
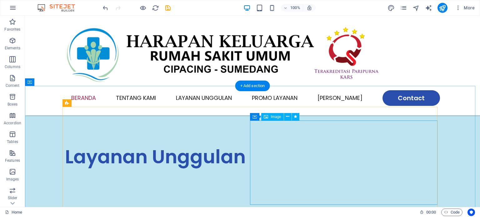
scroll to position [0, 0]
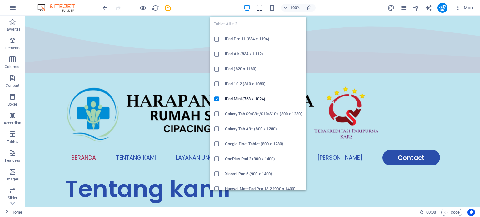
click at [257, 6] on icon "button" at bounding box center [259, 7] width 7 height 7
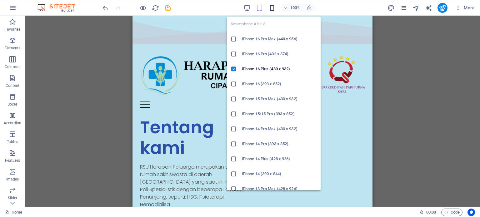
click at [271, 9] on icon "button" at bounding box center [271, 7] width 7 height 7
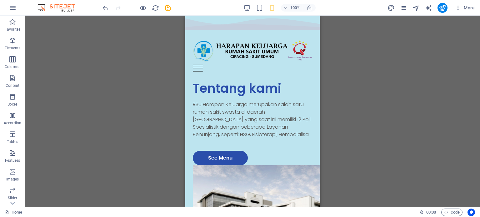
click at [340, 59] on div "Drag here to replace the existing content. Press “Ctrl” if you want to create a…" at bounding box center [252, 111] width 455 height 191
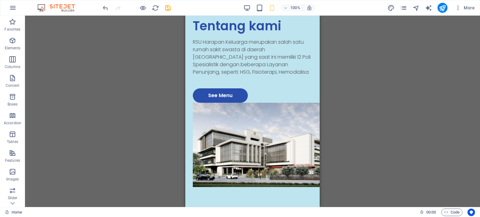
scroll to position [94, 0]
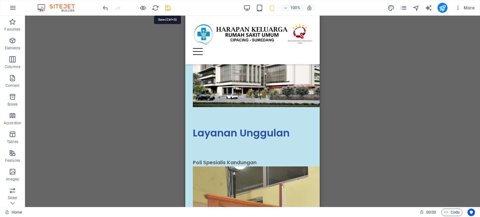
click at [166, 7] on icon "save" at bounding box center [167, 7] width 7 height 7
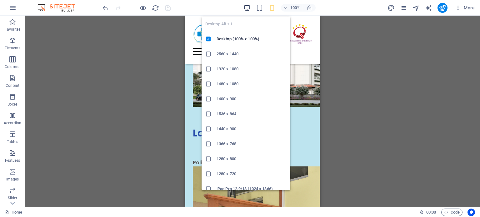
click at [246, 7] on icon "button" at bounding box center [246, 7] width 7 height 7
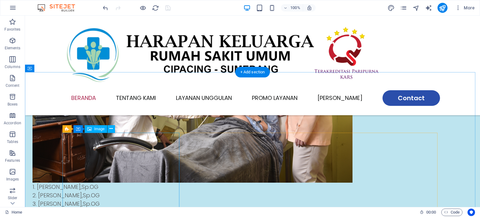
scroll to position [375, 0]
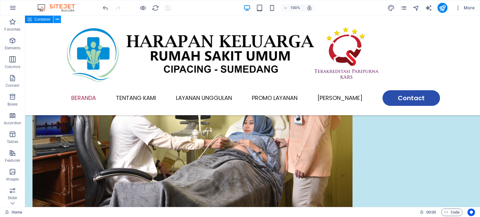
click at [57, 19] on icon at bounding box center [57, 19] width 3 height 7
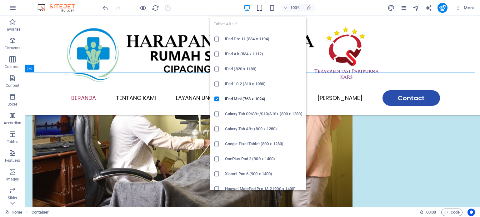
click at [259, 6] on icon "button" at bounding box center [259, 7] width 7 height 7
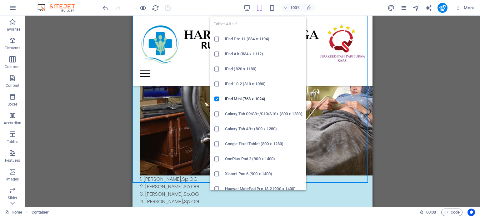
scroll to position [371, 0]
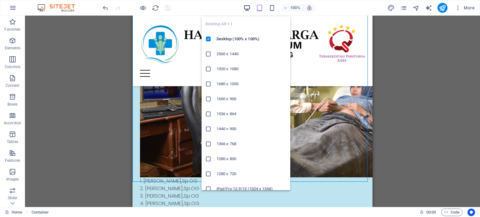
click at [248, 6] on icon "button" at bounding box center [246, 7] width 7 height 7
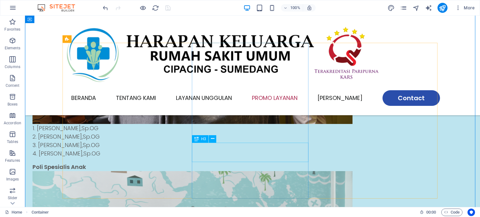
scroll to position [434, 0]
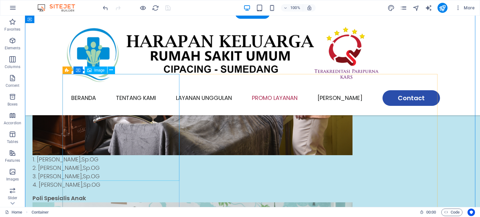
select select "px"
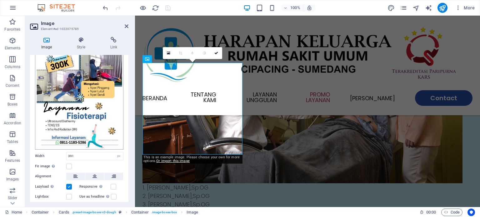
scroll to position [0, 0]
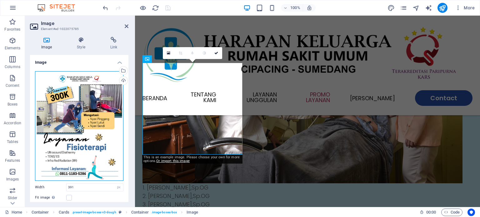
click at [97, 88] on div "Drag files here, click to choose files or select files from Files or our free s…" at bounding box center [79, 126] width 88 height 110
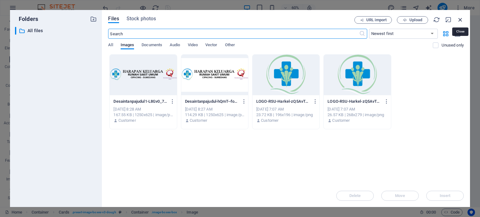
click at [460, 18] on icon "button" at bounding box center [460, 19] width 7 height 7
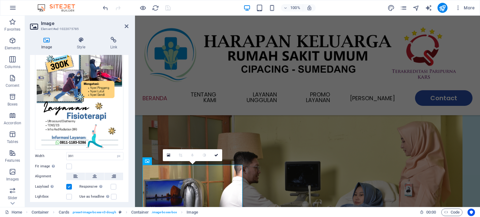
scroll to position [57, 0]
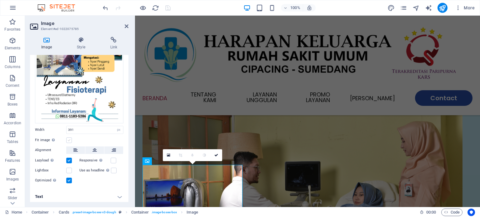
click at [70, 140] on label at bounding box center [69, 140] width 6 height 6
click at [0, 0] on input "Fit image Automatically fit image to a fixed width and height" at bounding box center [0, 0] width 0 height 0
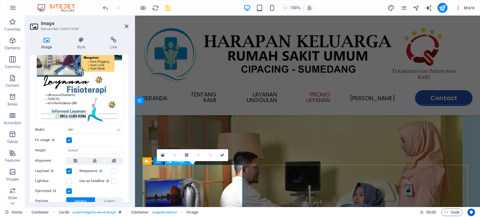
scroll to position [362, 0]
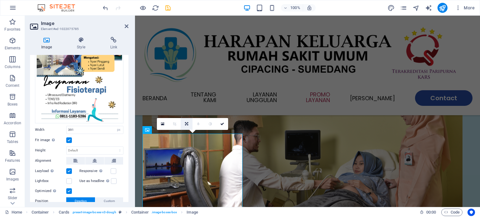
click at [184, 124] on link at bounding box center [187, 124] width 12 height 12
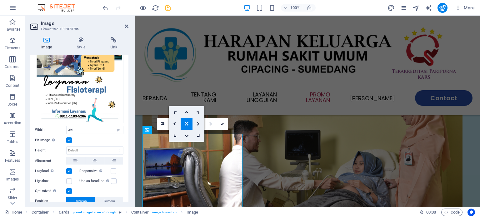
click at [199, 126] on icon at bounding box center [198, 124] width 3 height 4
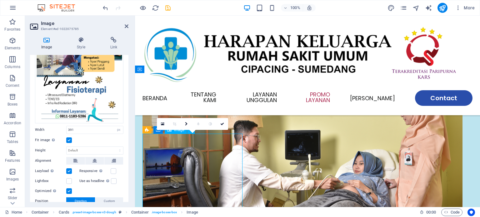
drag, startPoint x: 201, startPoint y: 167, endPoint x: 206, endPoint y: 163, distance: 6.4
click at [222, 125] on icon at bounding box center [222, 124] width 4 height 4
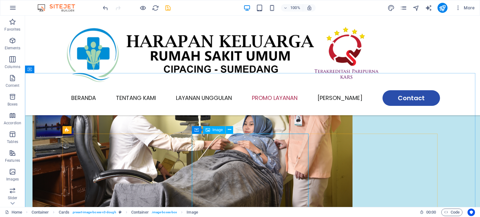
click at [211, 130] on div "Image" at bounding box center [214, 129] width 22 height 7
select select "px"
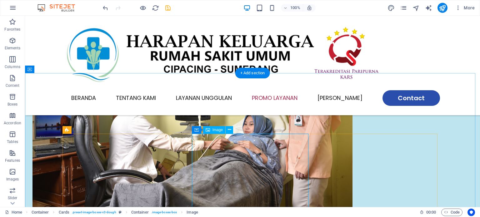
select select "%"
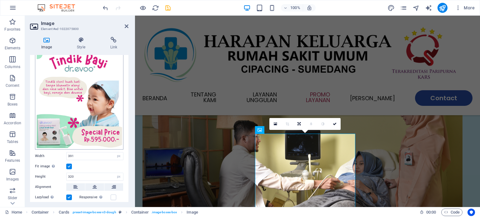
scroll to position [0, 0]
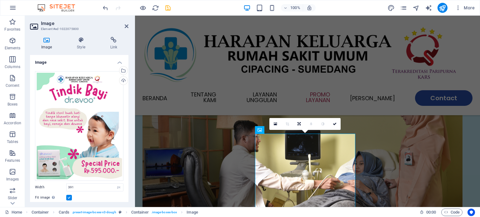
click at [70, 196] on label at bounding box center [69, 198] width 6 height 6
click at [0, 0] on input "Fit image Automatically fit image to a fixed width and height" at bounding box center [0, 0] width 0 height 0
click at [70, 196] on label at bounding box center [69, 198] width 6 height 6
click at [0, 0] on input "Fit image Automatically fit image to a fixed width and height" at bounding box center [0, 0] width 0 height 0
click at [70, 196] on label at bounding box center [69, 198] width 6 height 6
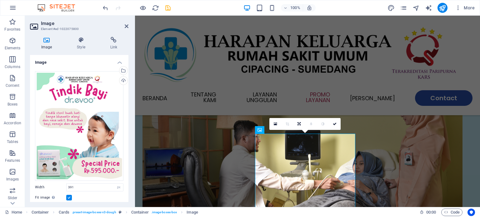
click at [0, 0] on input "Fit image Automatically fit image to a fixed width and height" at bounding box center [0, 0] width 0 height 0
click at [326, 125] on link at bounding box center [329, 124] width 12 height 12
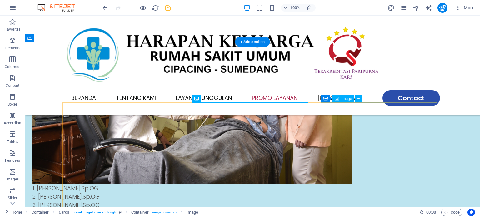
scroll to position [374, 0]
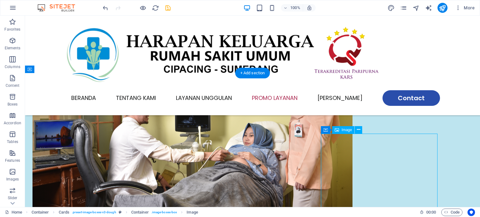
select select "px"
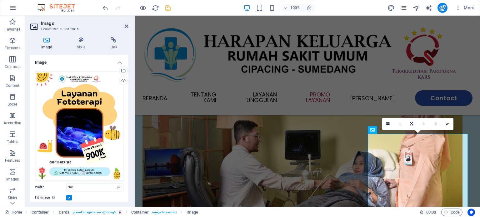
click at [70, 195] on label at bounding box center [69, 198] width 6 height 6
click at [0, 0] on input "Fit image Automatically fit image to a fixed width and height" at bounding box center [0, 0] width 0 height 0
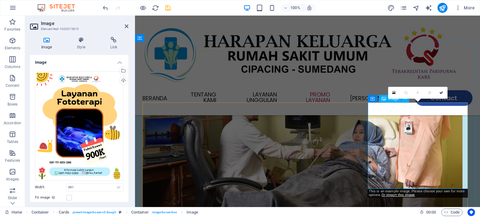
scroll to position [425, 0]
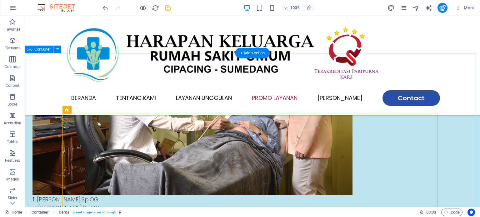
scroll to position [456, 0]
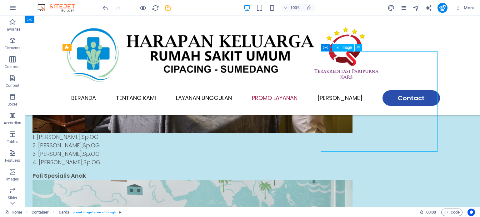
select select "px"
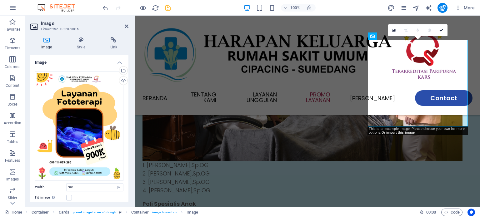
scroll to position [31, 0]
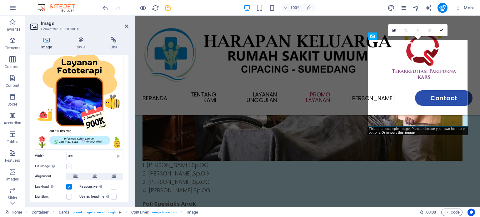
click at [67, 164] on label at bounding box center [69, 167] width 6 height 6
click at [0, 0] on input "Fit image Automatically fit image to a fixed width and height" at bounding box center [0, 0] width 0 height 0
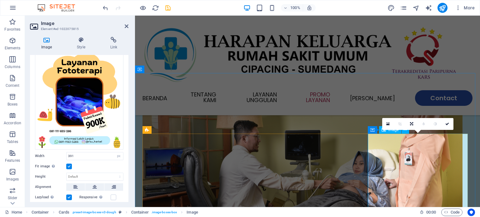
scroll to position [331, 0]
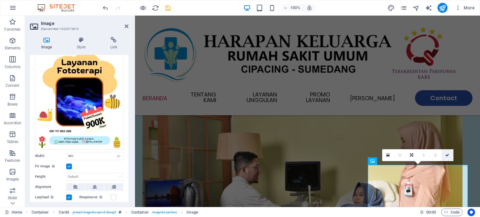
click at [447, 156] on icon at bounding box center [447, 155] width 4 height 4
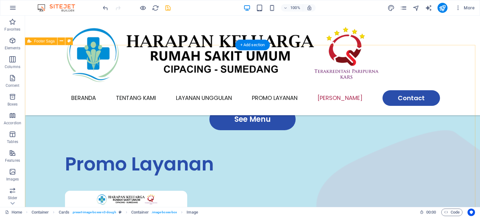
scroll to position [1099, 0]
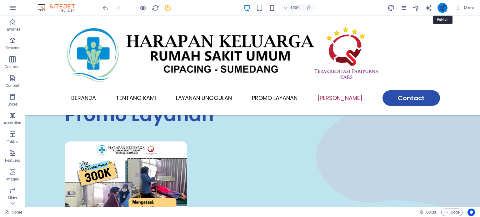
click at [441, 8] on icon "publish" at bounding box center [442, 7] width 7 height 7
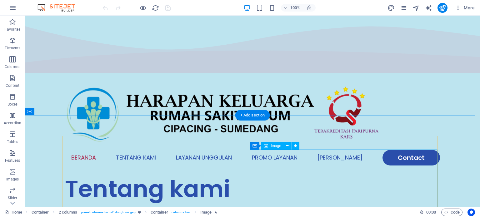
scroll to position [31, 0]
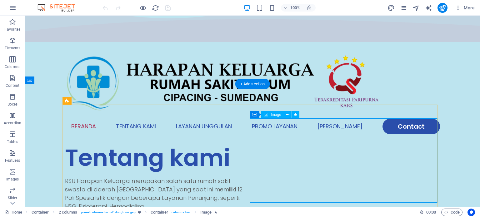
select select "px"
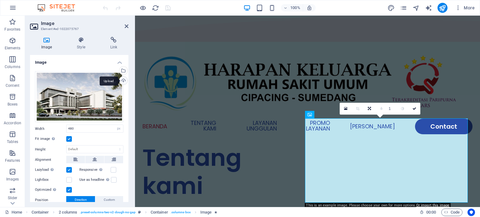
click at [122, 79] on div "Upload" at bounding box center [122, 81] width 9 height 9
click at [122, 78] on div "Upload" at bounding box center [122, 81] width 9 height 9
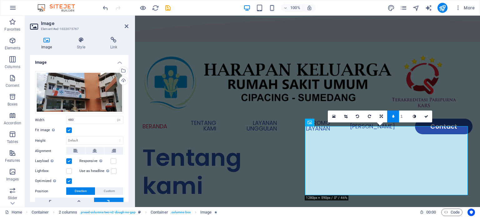
click at [70, 129] on label at bounding box center [69, 130] width 6 height 6
click at [0, 0] on input "Fit image Automatically fit image to a fixed width and height" at bounding box center [0, 0] width 0 height 0
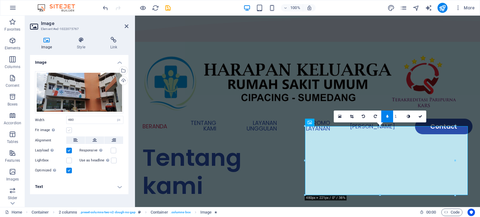
click at [70, 129] on label at bounding box center [69, 130] width 6 height 6
click at [0, 0] on input "Fit image Automatically fit image to a fixed width and height" at bounding box center [0, 0] width 0 height 0
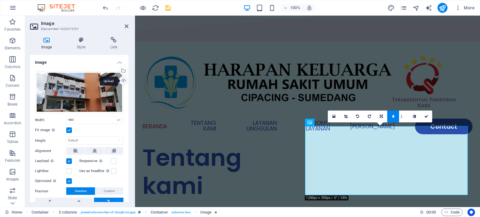
click at [123, 80] on div "Upload" at bounding box center [122, 81] width 9 height 9
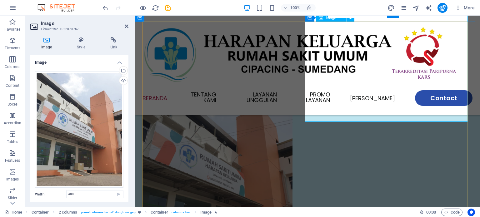
scroll to position [94, 0]
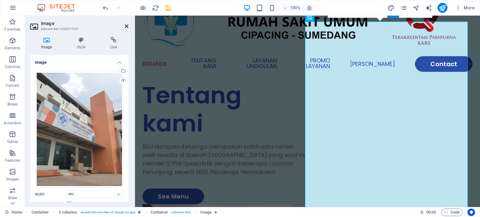
click at [125, 25] on icon at bounding box center [127, 26] width 4 height 5
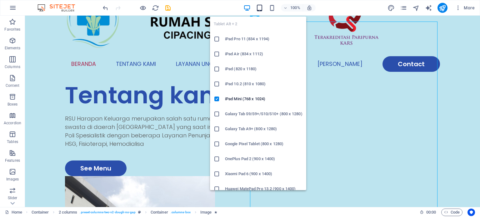
click at [257, 7] on icon "button" at bounding box center [259, 7] width 7 height 7
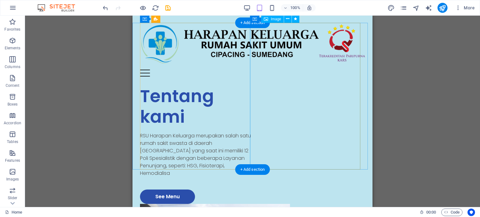
scroll to position [62, 0]
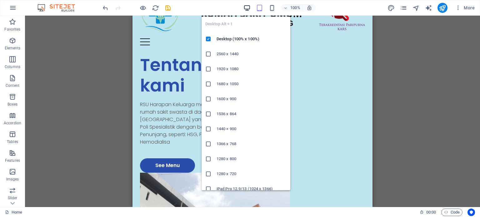
click at [244, 7] on icon "button" at bounding box center [246, 7] width 7 height 7
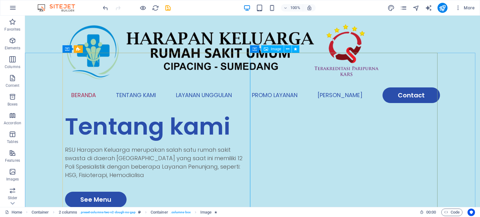
click at [278, 48] on span "Image" at bounding box center [276, 49] width 10 height 4
click at [286, 48] on icon at bounding box center [287, 49] width 3 height 7
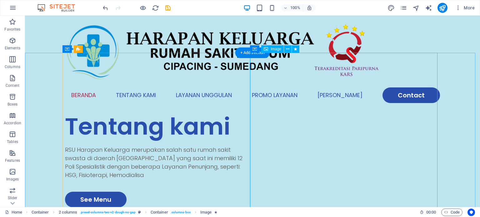
select select "px"
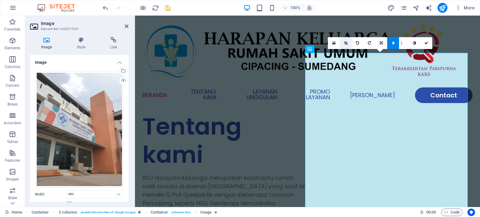
click at [348, 42] on link at bounding box center [346, 43] width 12 height 12
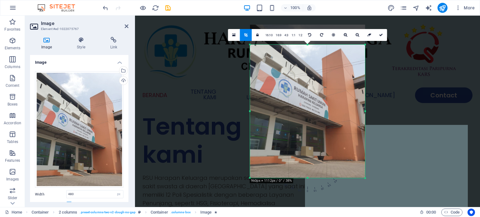
drag, startPoint x: 307, startPoint y: 35, endPoint x: 306, endPoint y: 55, distance: 20.0
click at [306, 55] on div "180 170 160 150 140 130 120 110 100 90 80 70 60 50 40 30 20 10 0 -10 -20 -30 -4…" at bounding box center [307, 112] width 115 height 134
click at [380, 34] on icon at bounding box center [381, 35] width 4 height 4
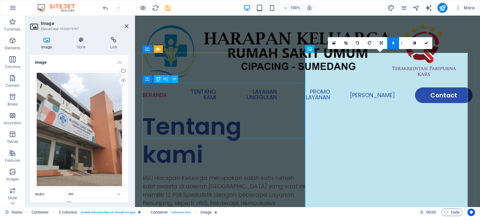
click at [288, 112] on div "Tentang kami" at bounding box center [224, 140] width 165 height 56
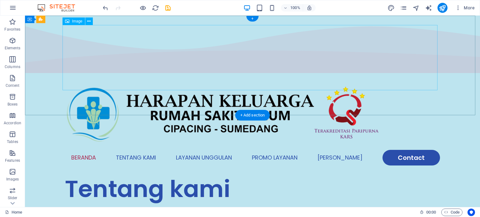
scroll to position [31, 0]
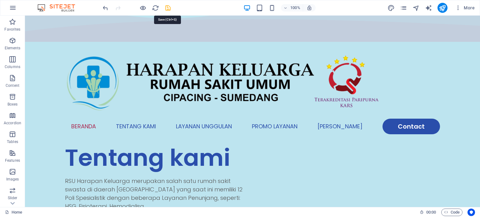
click at [165, 6] on icon "save" at bounding box center [167, 7] width 7 height 7
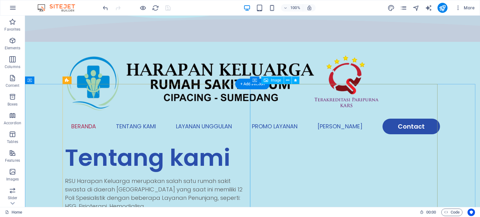
select select "px"
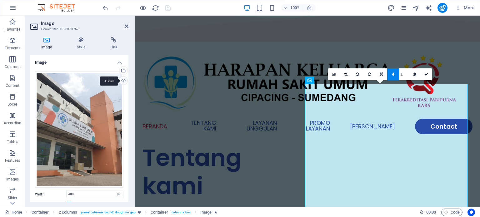
click at [120, 80] on div "Upload" at bounding box center [122, 81] width 9 height 9
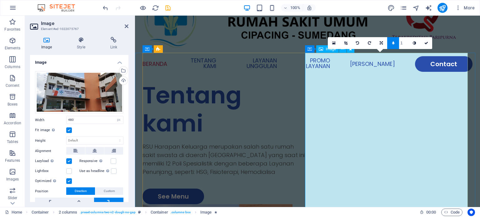
scroll to position [62, 0]
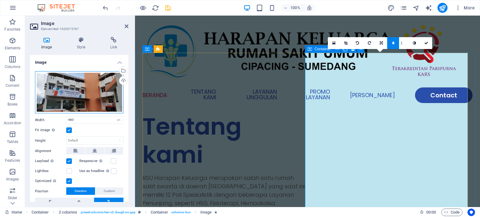
click at [75, 93] on div "Drag files here, click to choose files or select files from Files or our free s…" at bounding box center [79, 92] width 88 height 42
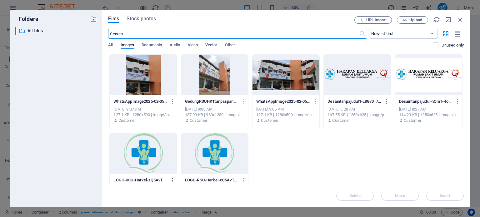
click at [281, 75] on div at bounding box center [285, 75] width 67 height 41
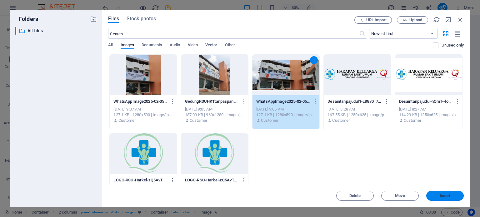
click at [435, 195] on span "Insert" at bounding box center [445, 196] width 32 height 4
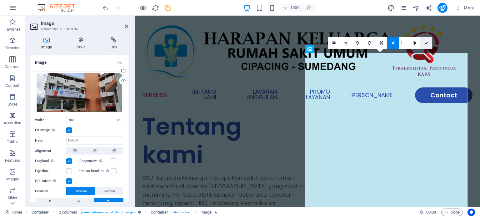
click at [425, 42] on icon at bounding box center [426, 43] width 4 height 4
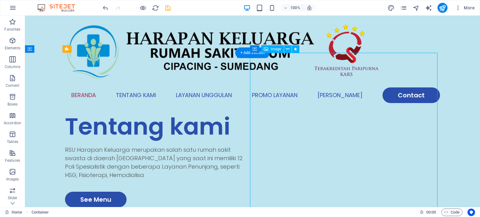
drag, startPoint x: 362, startPoint y: 121, endPoint x: 251, endPoint y: 121, distance: 110.6
select select "px"
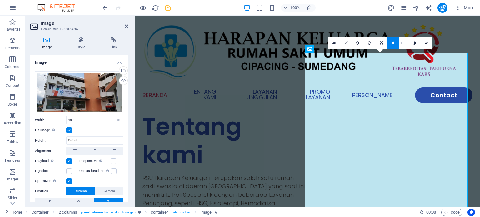
click at [68, 128] on label at bounding box center [69, 130] width 6 height 6
click at [0, 0] on input "Fit image Automatically fit image to a fixed width and height" at bounding box center [0, 0] width 0 height 0
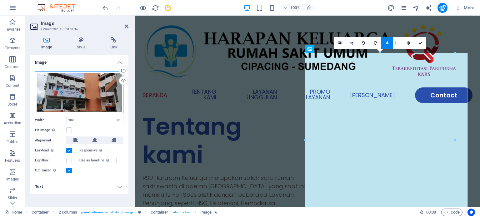
click at [71, 92] on div "Drag files here, click to choose files or select files from Files or our free s…" at bounding box center [79, 92] width 88 height 42
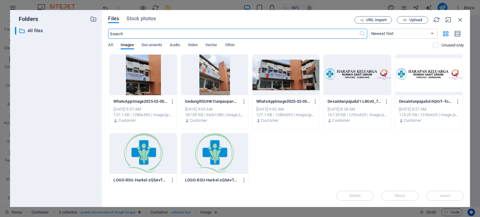
click at [267, 72] on div at bounding box center [285, 75] width 67 height 41
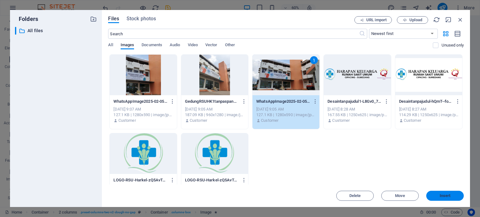
click at [437, 194] on span "Insert" at bounding box center [445, 196] width 32 height 4
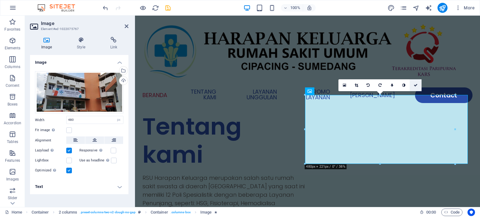
click at [416, 84] on icon at bounding box center [416, 85] width 4 height 4
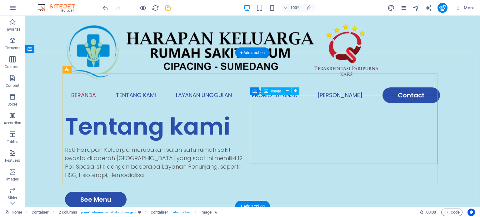
select select "px"
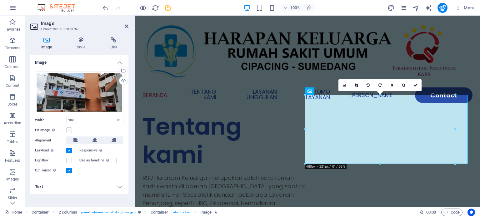
click at [70, 129] on label at bounding box center [69, 130] width 6 height 6
click at [0, 0] on input "Fit image Automatically fit image to a fixed width and height" at bounding box center [0, 0] width 0 height 0
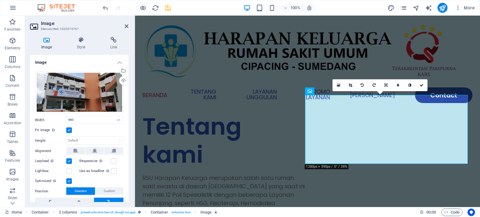
click at [70, 129] on label at bounding box center [69, 130] width 6 height 6
click at [0, 0] on input "Fit image Automatically fit image to a fixed width and height" at bounding box center [0, 0] width 0 height 0
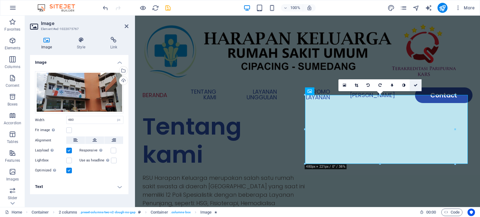
click at [417, 84] on icon at bounding box center [416, 85] width 4 height 4
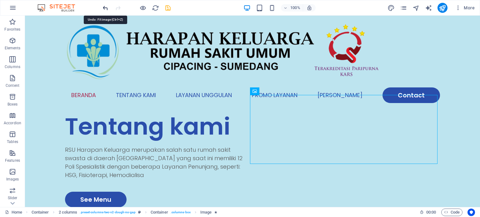
click at [107, 7] on icon "undo" at bounding box center [105, 7] width 7 height 7
click at [95, 12] on div "100% More" at bounding box center [239, 7] width 479 height 15
click at [103, 7] on icon "undo" at bounding box center [105, 7] width 7 height 7
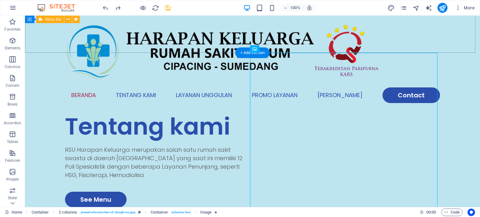
click at [98, 52] on div "Menu Beranda Tentang Kami Layanan Unggulan Promo Layanan Mitra Kami Contact" at bounding box center [252, 63] width 455 height 100
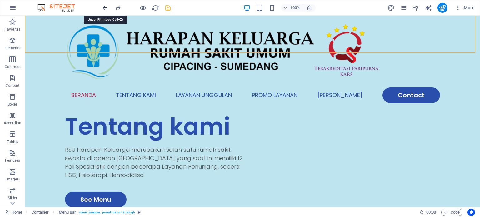
click at [106, 6] on icon "undo" at bounding box center [105, 7] width 7 height 7
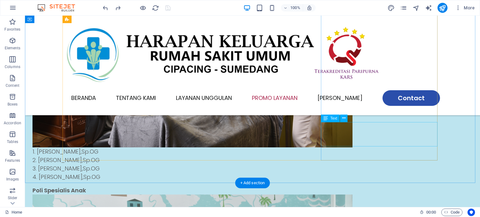
scroll to position [437, 0]
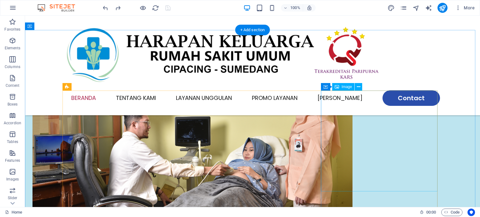
select select "px"
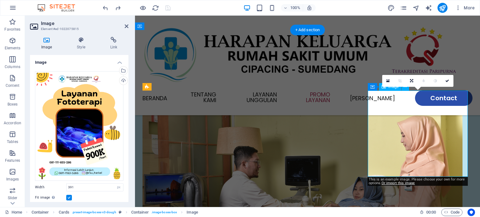
scroll to position [395, 0]
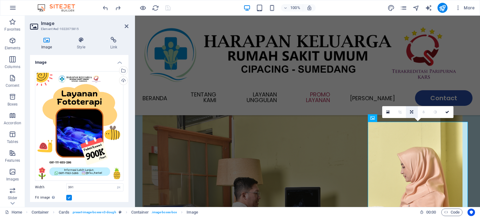
click at [412, 112] on icon at bounding box center [411, 112] width 3 height 4
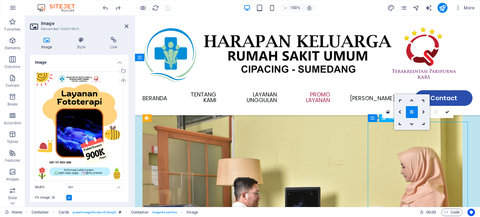
drag, startPoint x: 406, startPoint y: 158, endPoint x: 407, endPoint y: 169, distance: 11.0
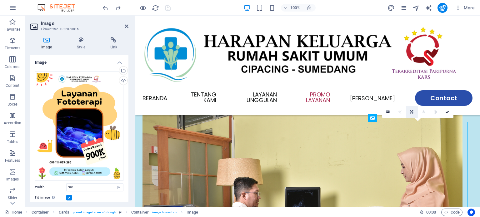
click at [411, 113] on icon at bounding box center [411, 112] width 3 height 4
click at [409, 99] on link at bounding box center [412, 100] width 12 height 12
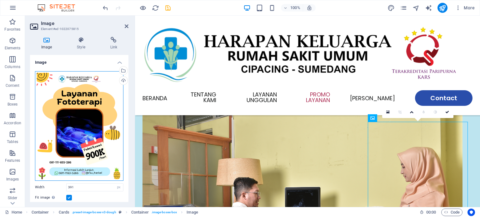
drag, startPoint x: 81, startPoint y: 106, endPoint x: 79, endPoint y: 117, distance: 11.8
click at [79, 131] on div "Drag files here, click to choose files or select files from Files or our free s…" at bounding box center [79, 126] width 88 height 110
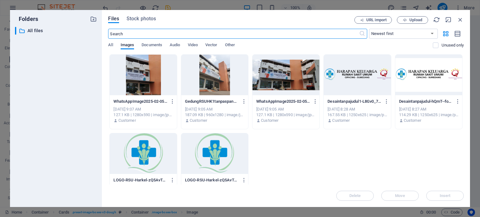
scroll to position [471, 0]
click at [170, 102] on icon "button" at bounding box center [173, 102] width 6 height 6
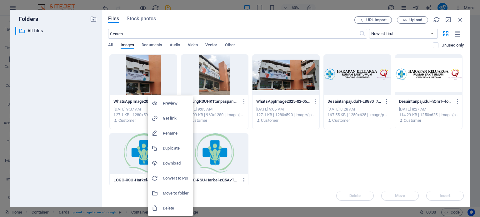
click at [170, 206] on h6 "Delete" at bounding box center [176, 208] width 27 height 7
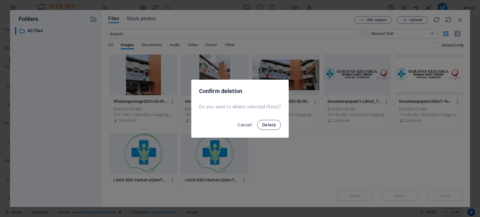
click at [275, 122] on span "Delete" at bounding box center [269, 124] width 14 height 5
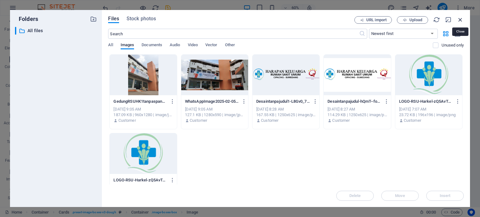
click at [462, 21] on icon "button" at bounding box center [460, 19] width 7 height 7
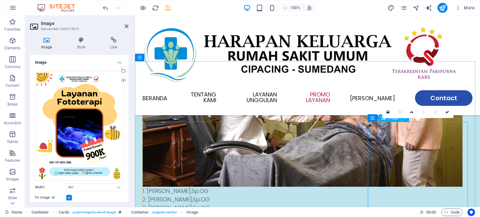
scroll to position [551, 0]
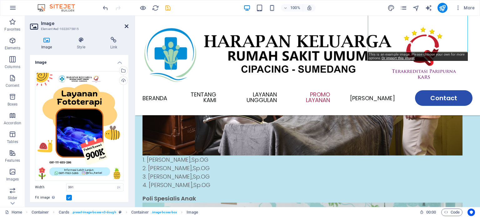
click at [128, 27] on icon at bounding box center [127, 26] width 4 height 5
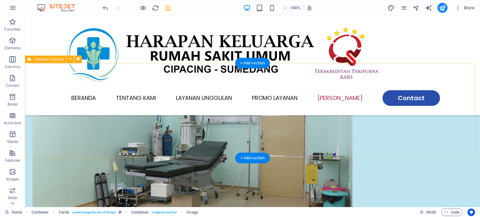
scroll to position [1120, 0]
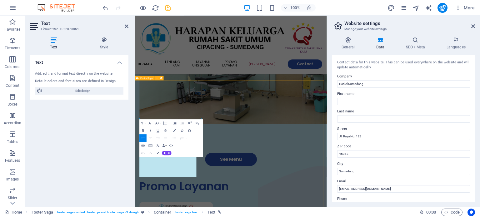
scroll to position [1016, 0]
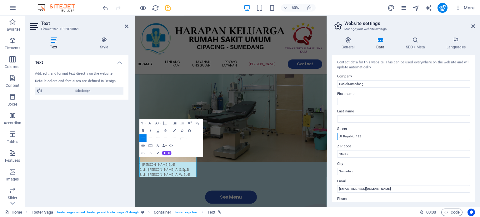
click at [370, 138] on input "Jl. Raya No. 123" at bounding box center [403, 136] width 133 height 7
click at [349, 136] on input "Jl. Raya No. 123" at bounding box center [403, 136] width 133 height 7
type input "Jl. [GEOGRAPHIC_DATA] KM.20"
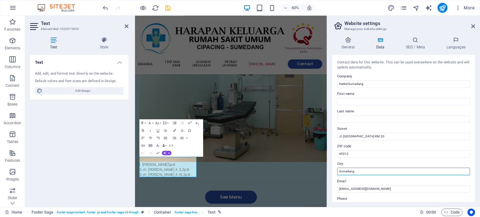
click at [343, 170] on input "Sumedang" at bounding box center [403, 171] width 133 height 7
click at [340, 170] on input "Sumedang" at bounding box center [403, 171] width 133 height 7
type input "Cipacing, Sumedang"
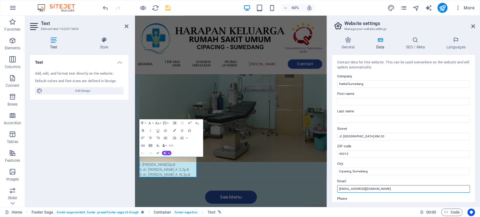
click at [356, 187] on input "info@rsuharkelsumedang.com" at bounding box center [403, 188] width 133 height 7
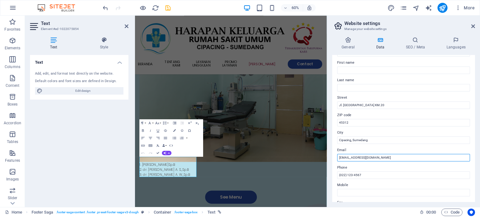
scroll to position [62, 0]
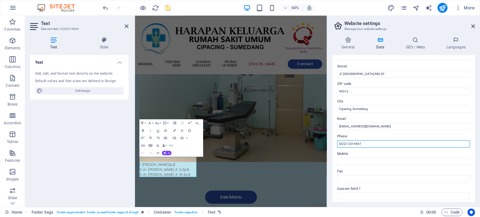
click at [362, 143] on input "(022) 123-4567" at bounding box center [403, 143] width 133 height 7
type input "(022) 7796335"
click at [371, 161] on input "Mobile" at bounding box center [403, 161] width 133 height 7
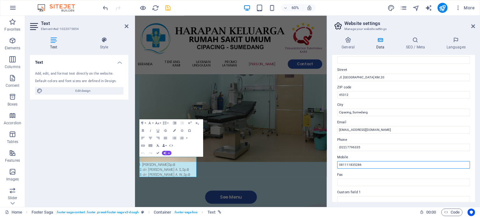
scroll to position [28, 0]
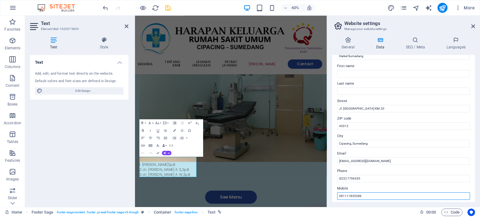
type input "081111835286"
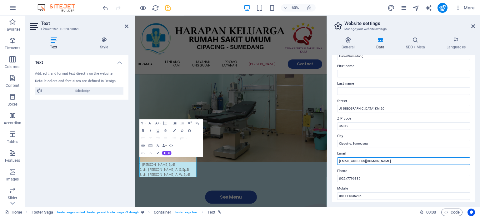
drag, startPoint x: 391, startPoint y: 160, endPoint x: 327, endPoint y: 161, distance: 64.0
click at [327, 161] on aside "Website settings Manage your website settings General Data SEO / Meta Languages…" at bounding box center [403, 111] width 153 height 191
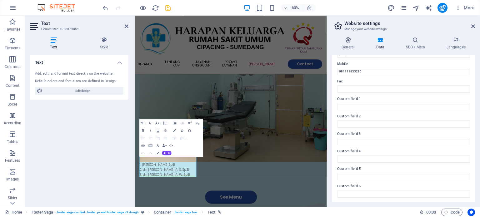
scroll to position [0, 0]
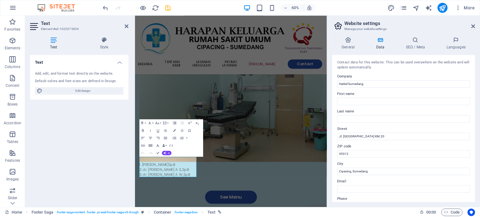
click at [475, 26] on aside "Website settings Manage your website settings General Data SEO / Meta Languages…" at bounding box center [403, 111] width 153 height 191
click at [473, 25] on icon at bounding box center [473, 26] width 4 height 5
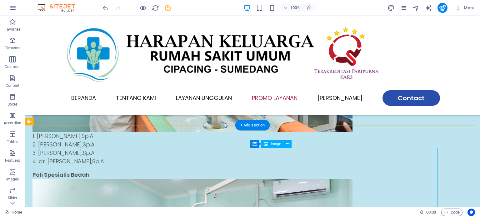
scroll to position [745, 0]
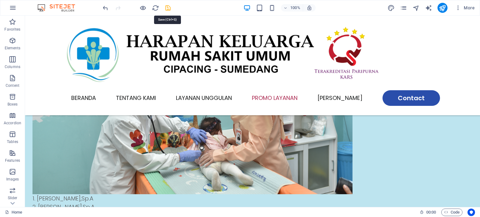
click at [167, 7] on icon "save" at bounding box center [167, 7] width 7 height 7
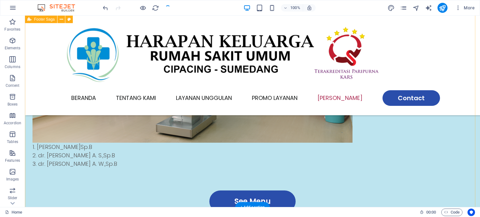
scroll to position [1120, 0]
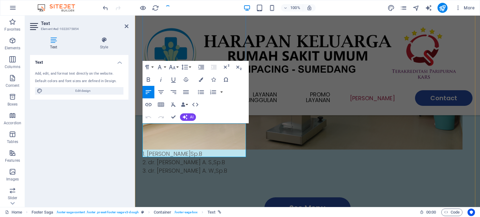
drag, startPoint x: 323, startPoint y: 152, endPoint x: 432, endPoint y: 153, distance: 109.7
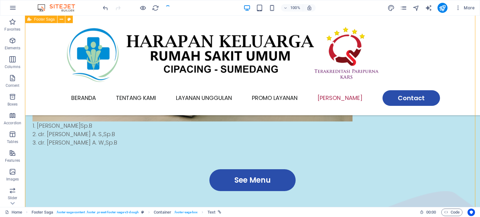
scroll to position [1120, 0]
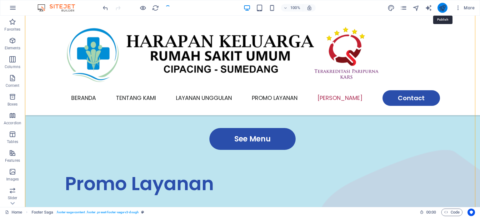
click at [446, 8] on icon "publish" at bounding box center [442, 7] width 7 height 7
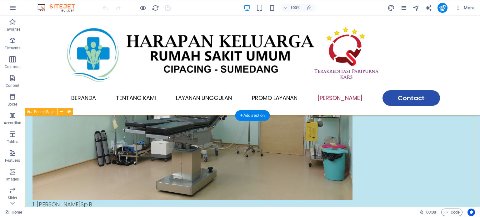
scroll to position [1128, 0]
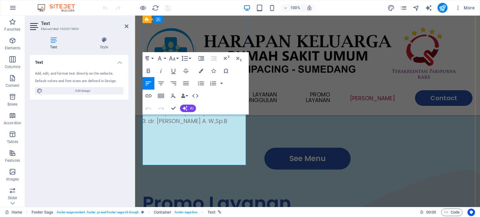
scroll to position [1087, 0]
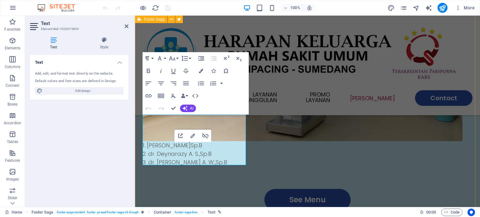
drag, startPoint x: 188, startPoint y: 163, endPoint x: 142, endPoint y: 153, distance: 47.7
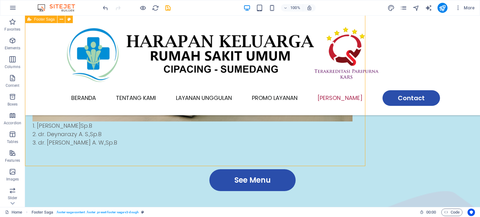
scroll to position [1120, 0]
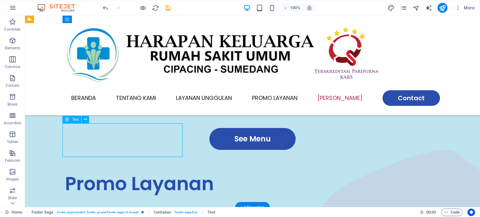
click at [173, 7] on div "100% More" at bounding box center [289, 8] width 375 height 10
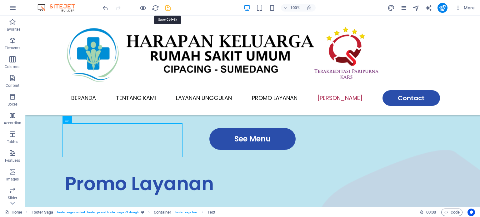
click at [169, 7] on icon "save" at bounding box center [167, 7] width 7 height 7
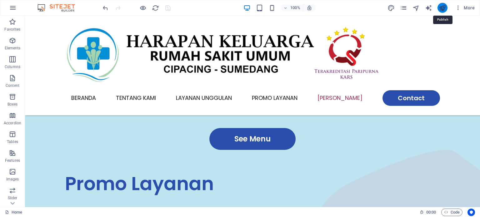
click at [442, 11] on icon "publish" at bounding box center [442, 7] width 7 height 7
